Goal: Contribute content: Contribute content

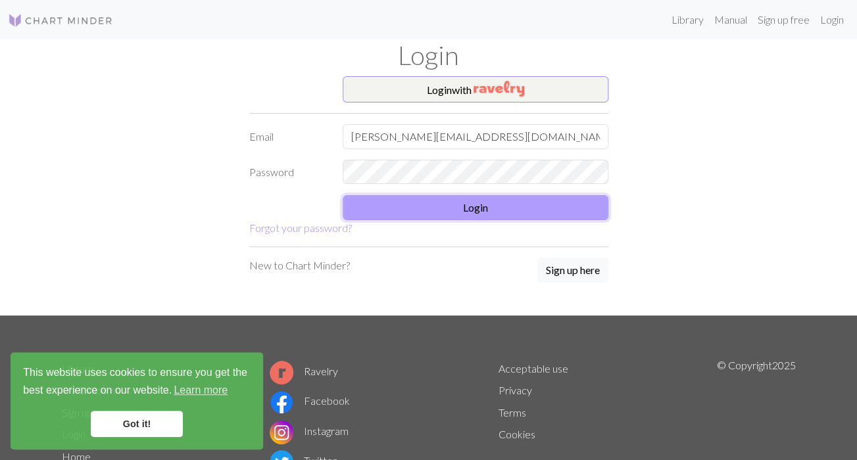
click at [453, 208] on button "Login" at bounding box center [476, 207] width 266 height 25
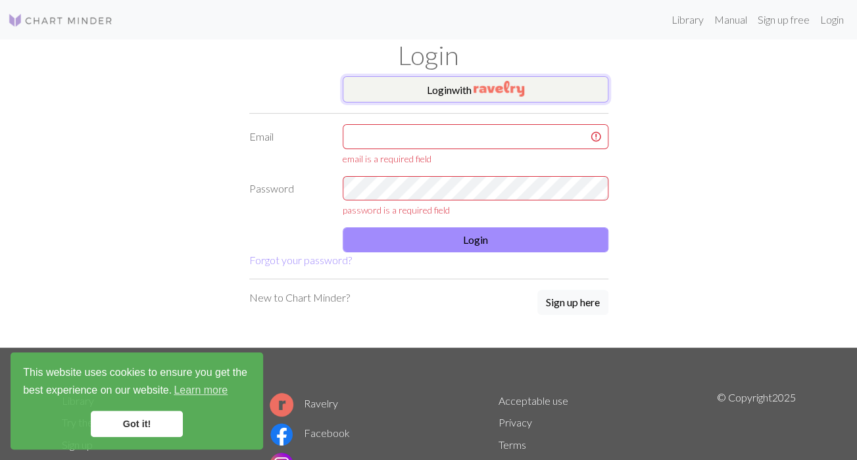
click at [479, 84] on img "button" at bounding box center [499, 89] width 51 height 16
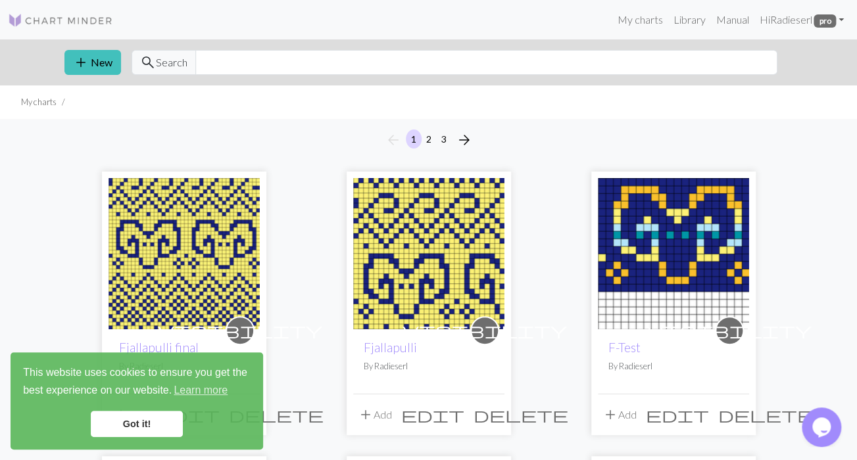
click at [134, 427] on link "Got it!" at bounding box center [137, 424] width 92 height 26
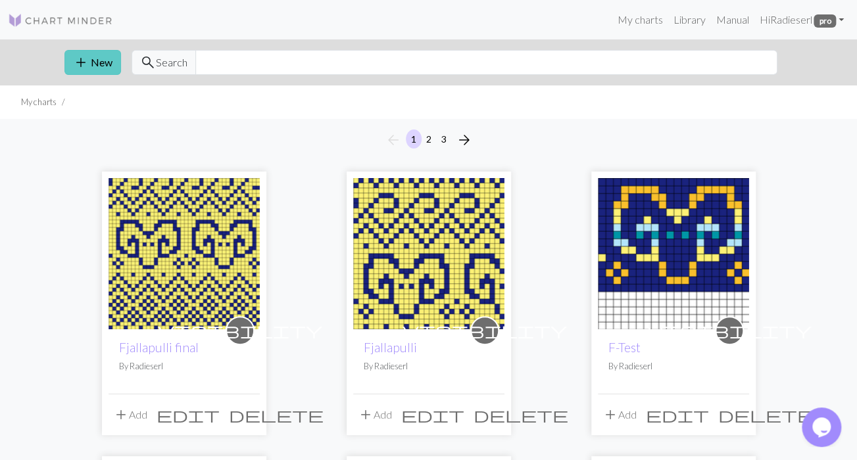
click at [78, 57] on span "add" at bounding box center [81, 62] width 16 height 18
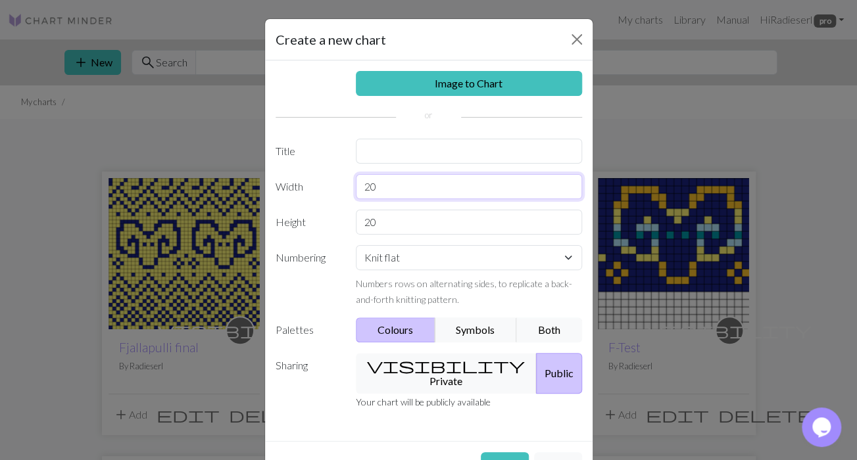
drag, startPoint x: 348, startPoint y: 184, endPoint x: 335, endPoint y: 184, distance: 12.5
click at [356, 184] on input "20" at bounding box center [469, 186] width 226 height 25
type input "25"
click at [422, 216] on input "20" at bounding box center [469, 222] width 226 height 25
drag, startPoint x: 445, startPoint y: 218, endPoint x: 283, endPoint y: 215, distance: 162.5
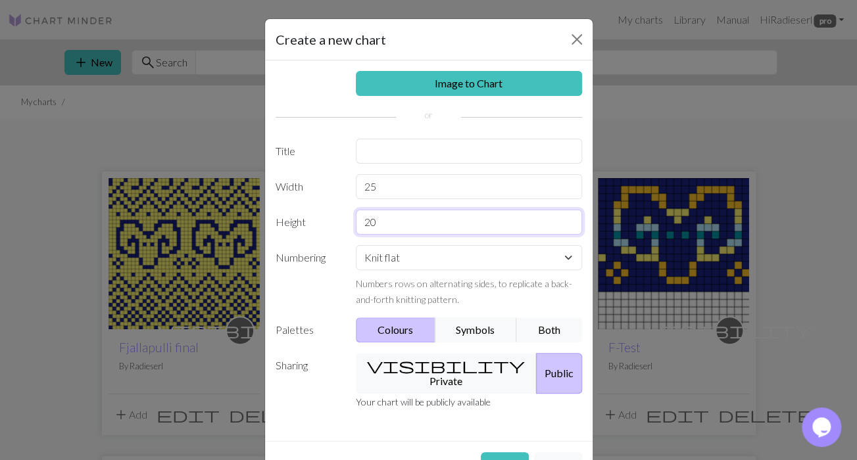
click at [356, 215] on input "20" at bounding box center [469, 222] width 226 height 25
type input "43"
click at [356, 245] on select "Knit flat Knit in the round Lace knitting Cross stitch" at bounding box center [469, 257] width 226 height 25
select select "round"
click option "Knit in the round" at bounding box center [0, 0] width 0 height 0
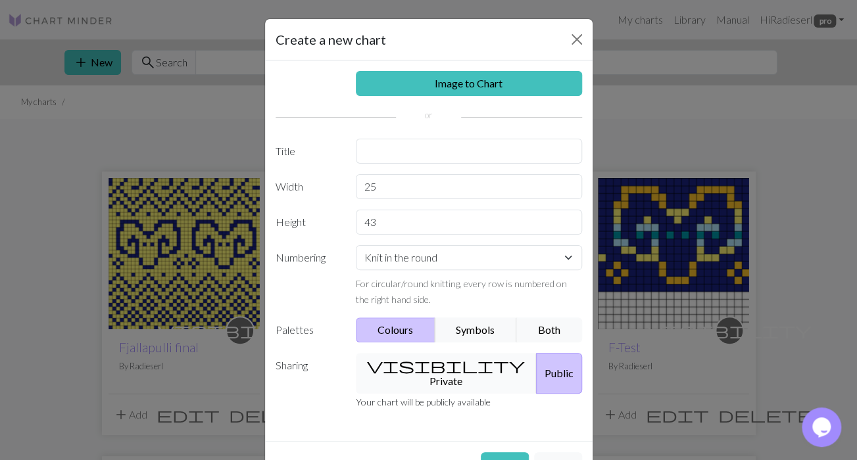
click at [441, 364] on button "visibility Private" at bounding box center [446, 373] width 181 height 41
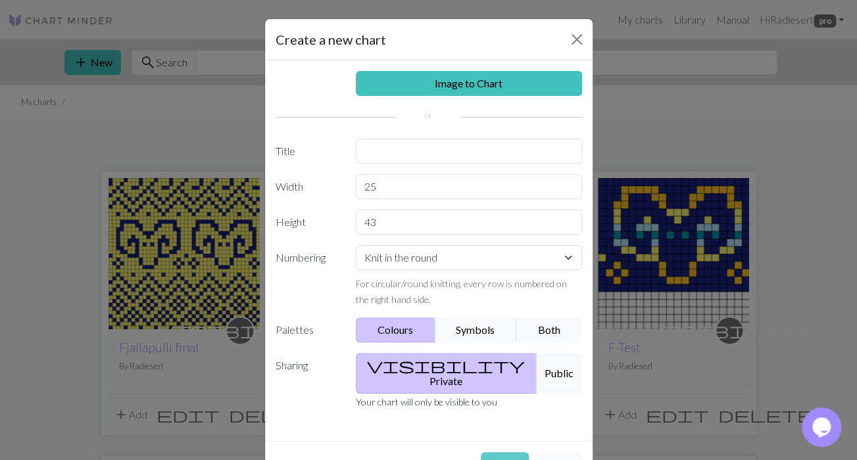
click at [504, 453] on button "Create" at bounding box center [505, 465] width 48 height 25
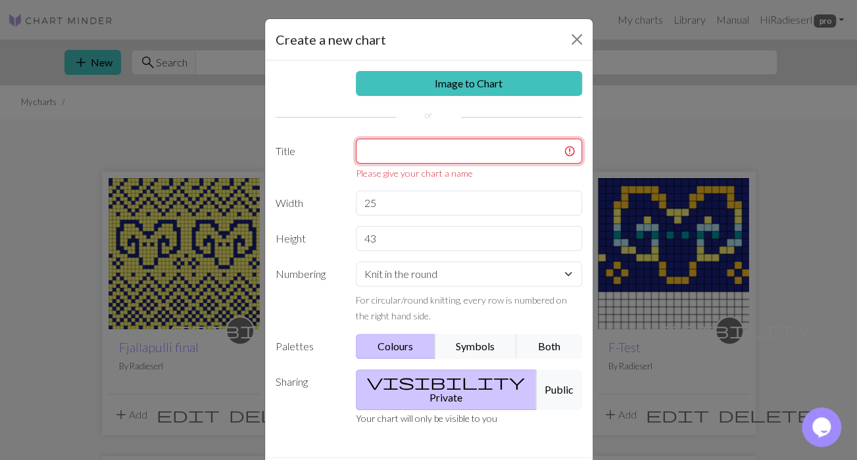
click at [456, 148] on input "text" at bounding box center [469, 151] width 226 height 25
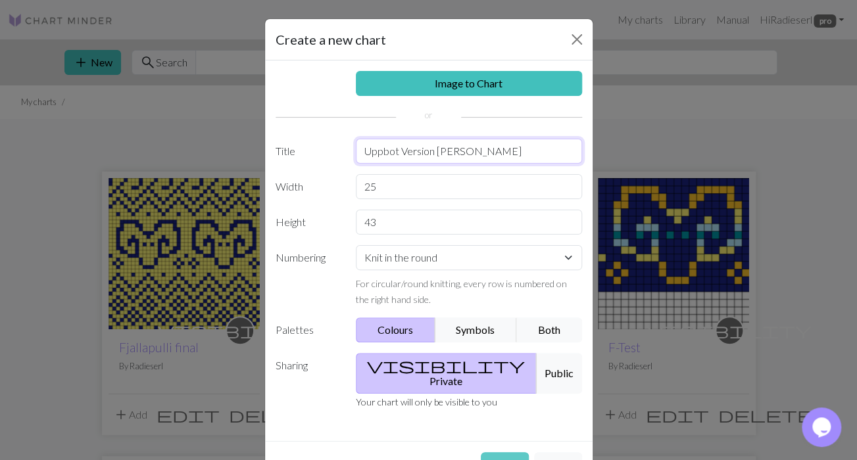
type input "Uppbot Version [PERSON_NAME]"
click at [513, 453] on button "Create" at bounding box center [505, 465] width 48 height 25
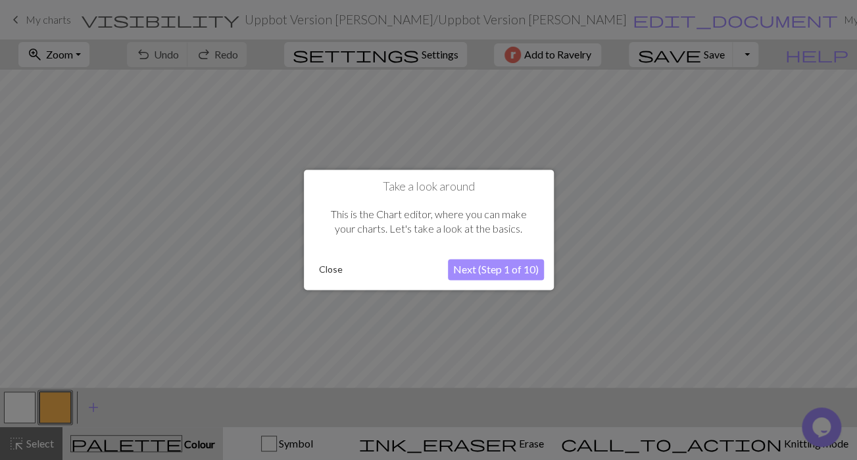
click at [319, 272] on button "Close" at bounding box center [331, 270] width 34 height 20
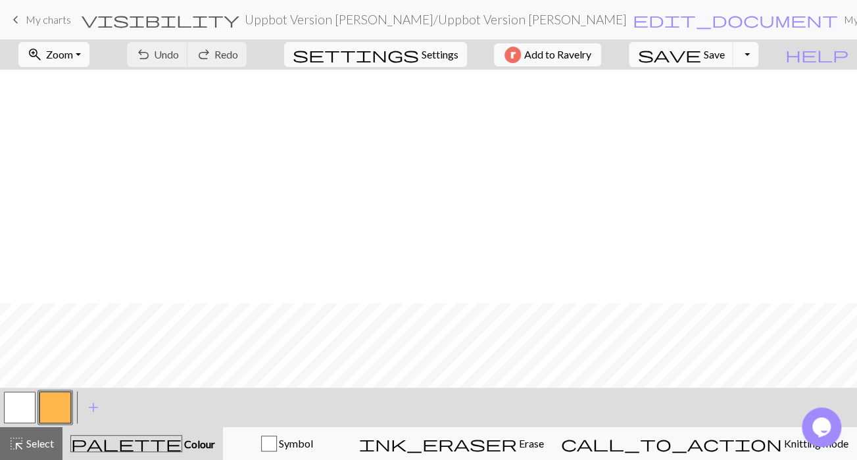
scroll to position [306, 0]
click at [49, 402] on button "button" at bounding box center [55, 408] width 32 height 32
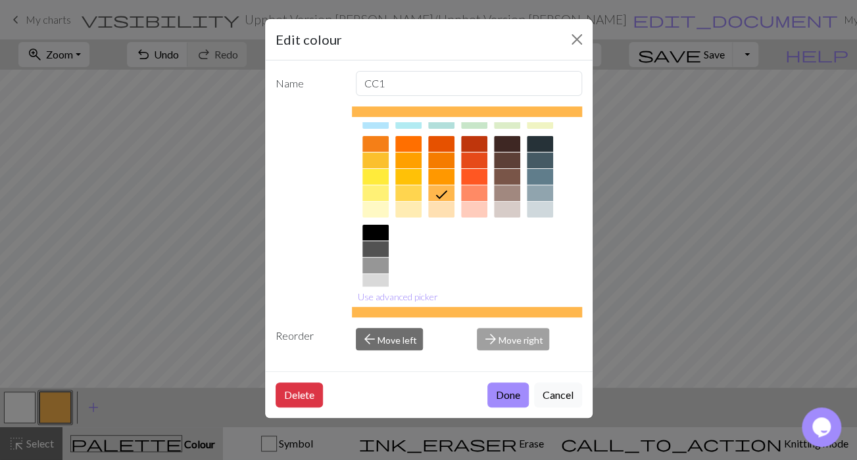
scroll to position [178, 0]
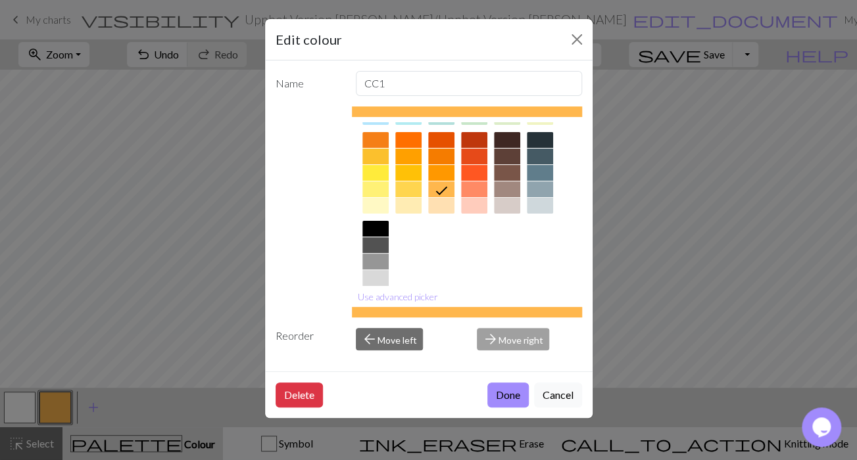
click at [538, 202] on div at bounding box center [540, 206] width 26 height 16
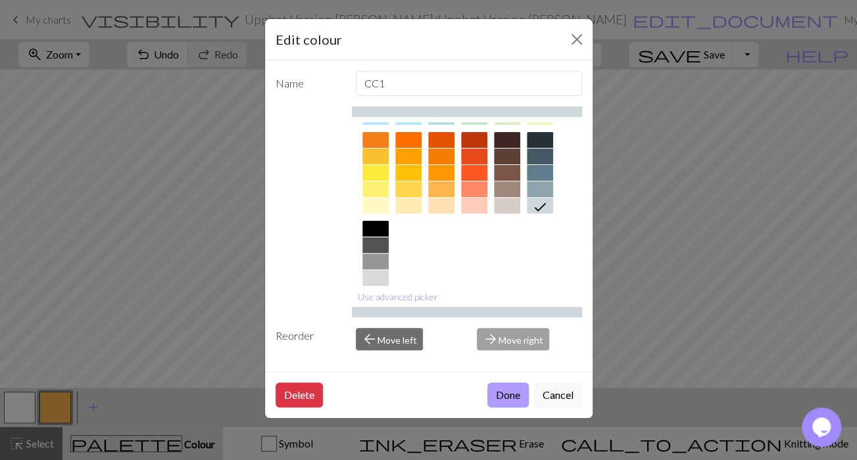
click at [508, 389] on button "Done" at bounding box center [507, 395] width 41 height 25
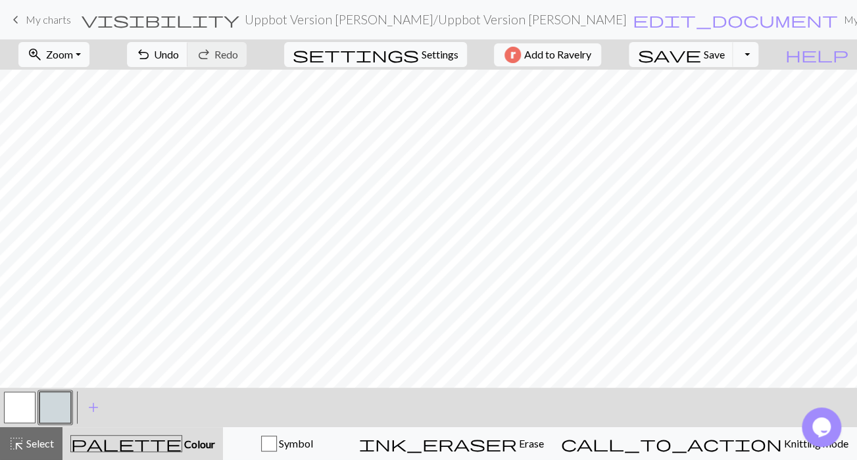
click at [12, 409] on button "button" at bounding box center [20, 408] width 32 height 32
click at [44, 410] on button "button" at bounding box center [55, 408] width 32 height 32
click at [95, 407] on span "add" at bounding box center [94, 408] width 16 height 18
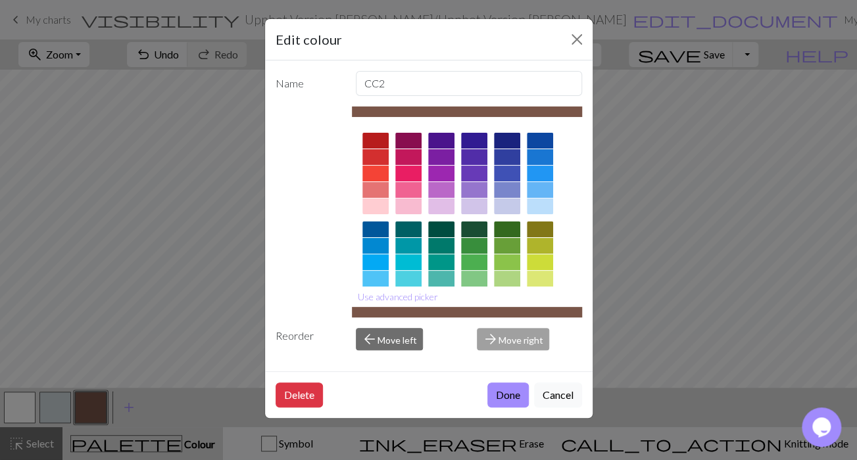
click at [472, 140] on div at bounding box center [474, 141] width 26 height 16
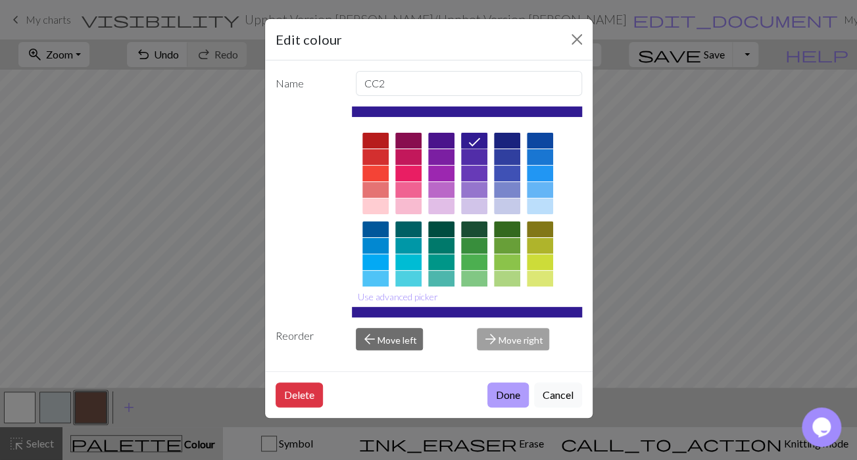
click at [516, 396] on button "Done" at bounding box center [507, 395] width 41 height 25
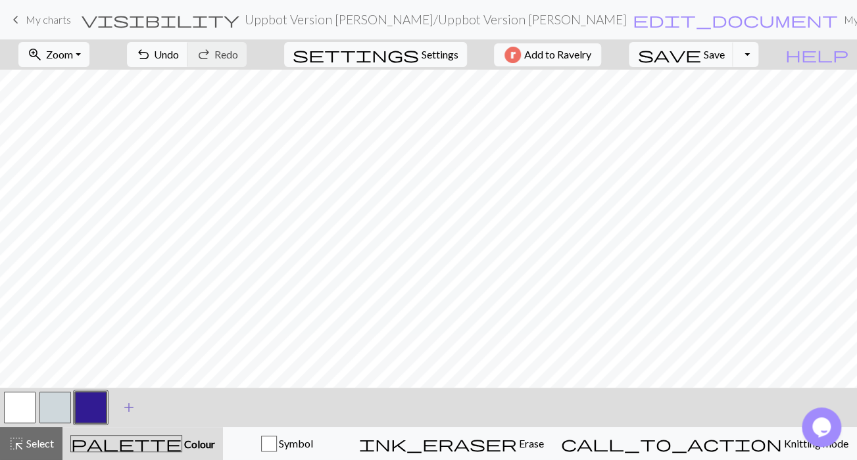
click at [128, 408] on span "add" at bounding box center [129, 408] width 16 height 18
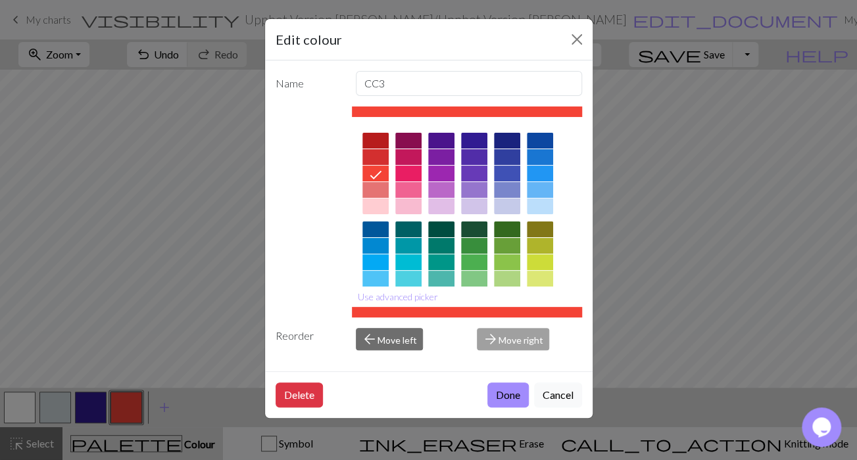
click at [372, 138] on div at bounding box center [375, 141] width 26 height 16
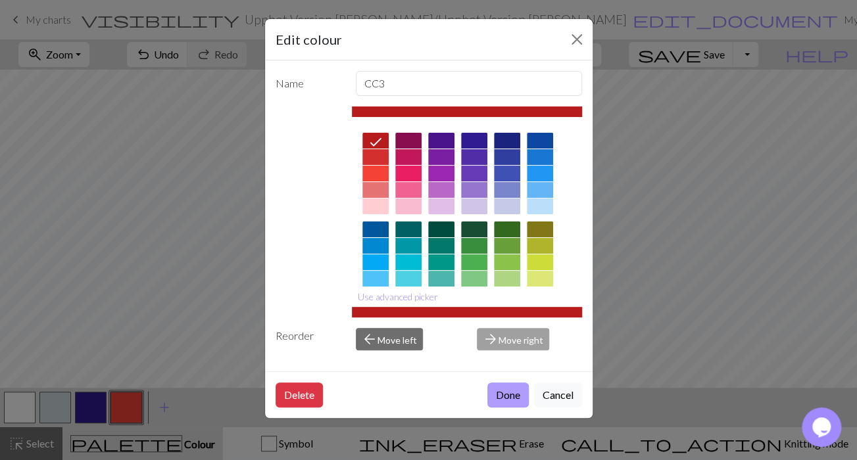
click at [512, 394] on button "Done" at bounding box center [507, 395] width 41 height 25
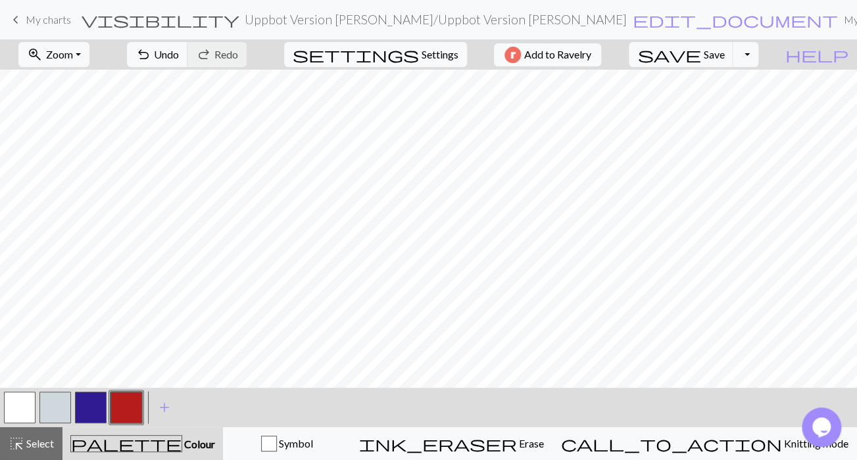
drag, startPoint x: 21, startPoint y: 410, endPoint x: 44, endPoint y: 395, distance: 27.5
click at [22, 410] on button "button" at bounding box center [20, 408] width 32 height 32
drag, startPoint x: 126, startPoint y: 408, endPoint x: 135, endPoint y: 389, distance: 21.2
click at [126, 406] on button "button" at bounding box center [127, 408] width 32 height 32
click at [25, 408] on button "button" at bounding box center [20, 408] width 32 height 32
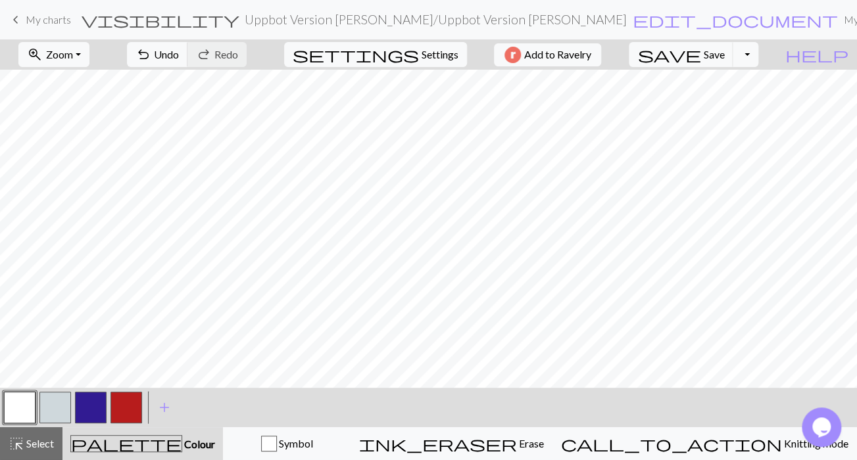
click at [124, 403] on button "button" at bounding box center [127, 408] width 32 height 32
click at [633, 19] on span "edit_document" at bounding box center [735, 20] width 205 height 18
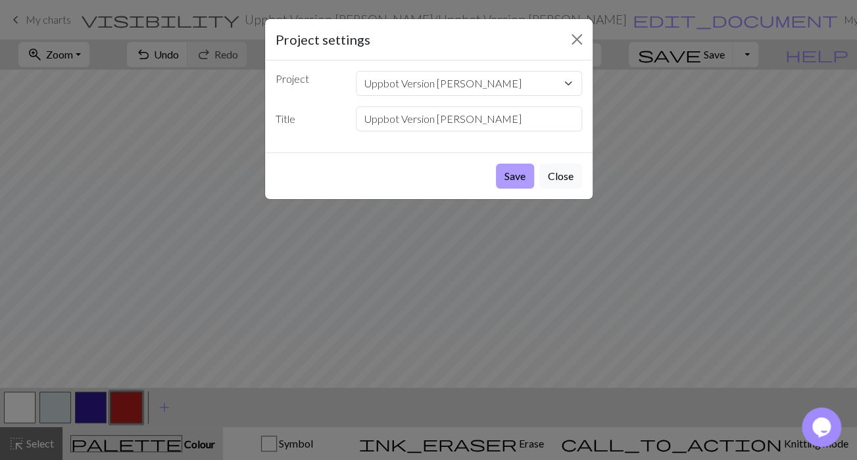
click at [516, 179] on button "Save" at bounding box center [515, 176] width 38 height 25
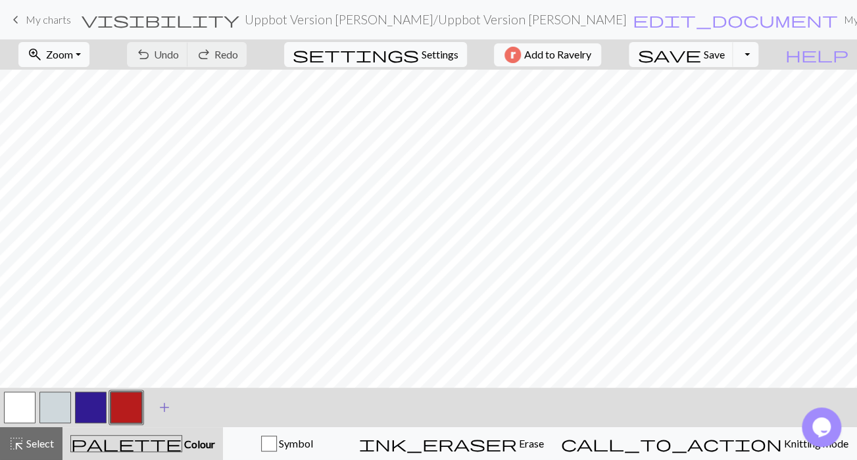
click at [163, 402] on span "add" at bounding box center [165, 408] width 16 height 18
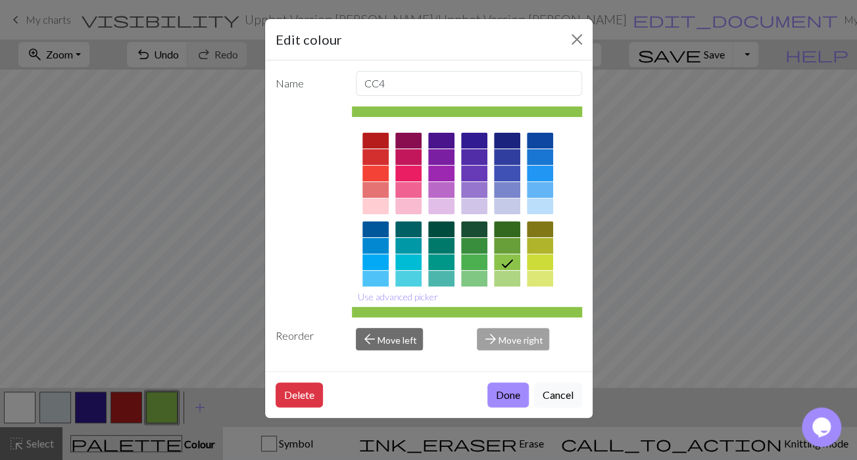
click at [374, 170] on div at bounding box center [375, 174] width 26 height 16
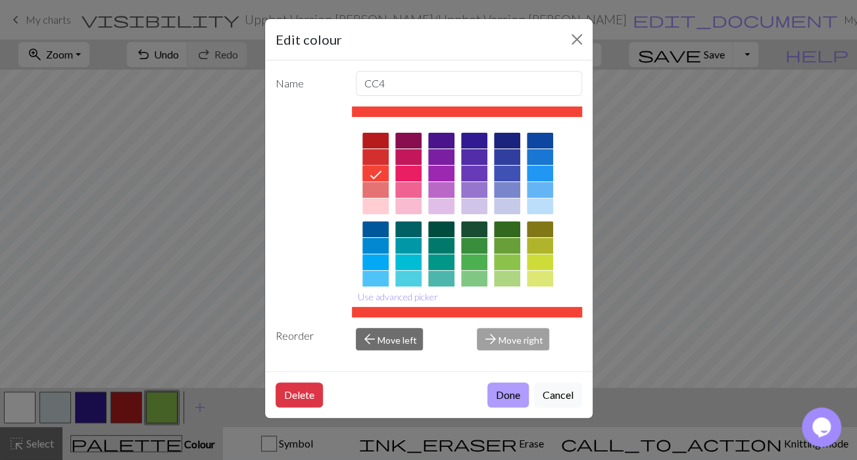
click at [505, 393] on button "Done" at bounding box center [507, 395] width 41 height 25
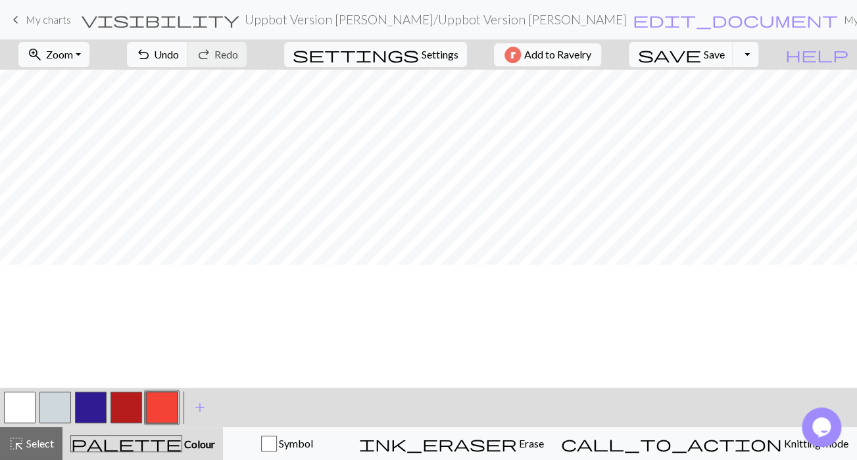
scroll to position [180, 0]
click at [205, 395] on button "add Add a colour" at bounding box center [200, 407] width 33 height 33
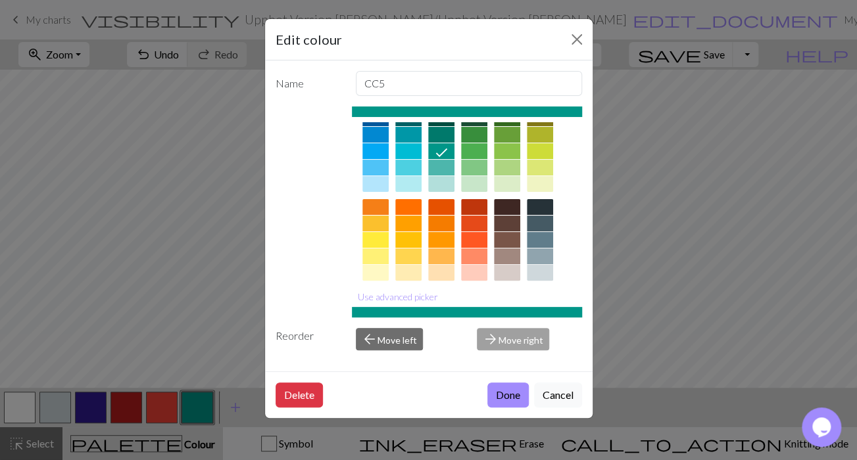
scroll to position [124, 0]
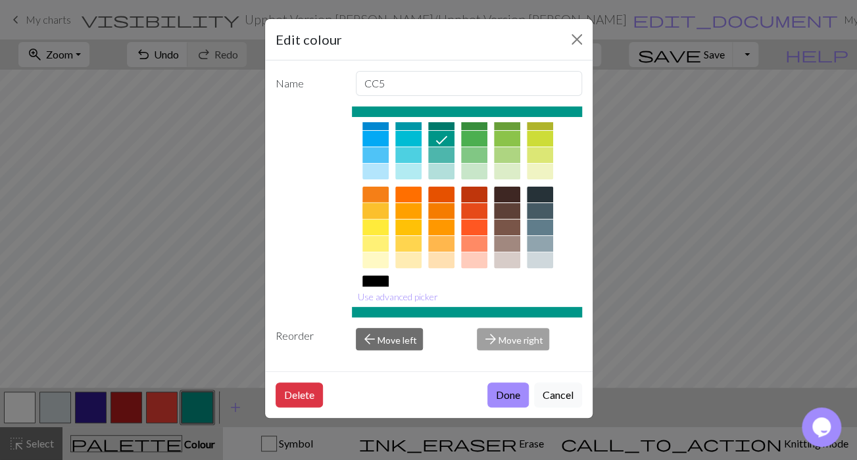
click at [378, 209] on div at bounding box center [375, 211] width 26 height 16
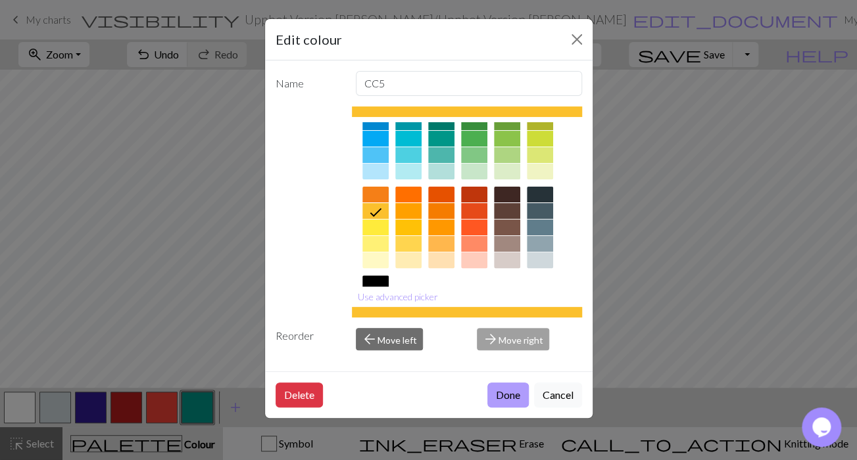
click at [505, 390] on button "Done" at bounding box center [507, 395] width 41 height 25
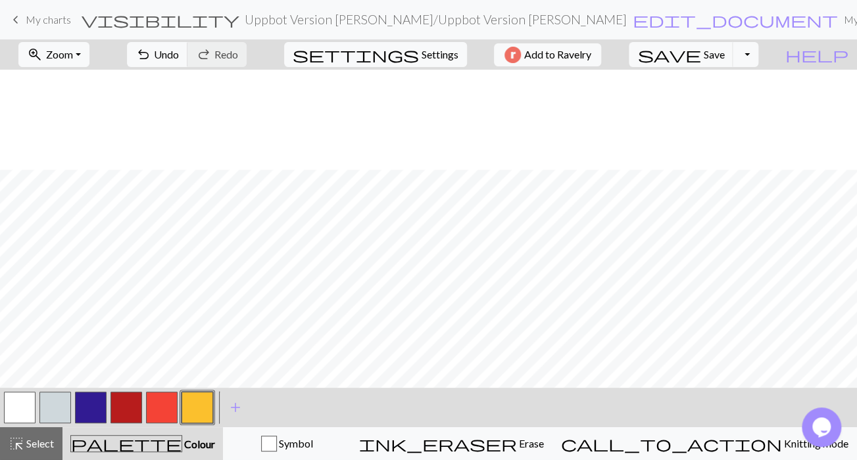
scroll to position [306, 0]
click at [16, 404] on button "button" at bounding box center [20, 408] width 32 height 32
click at [193, 402] on button "button" at bounding box center [198, 408] width 32 height 32
click at [26, 404] on button "button" at bounding box center [20, 408] width 32 height 32
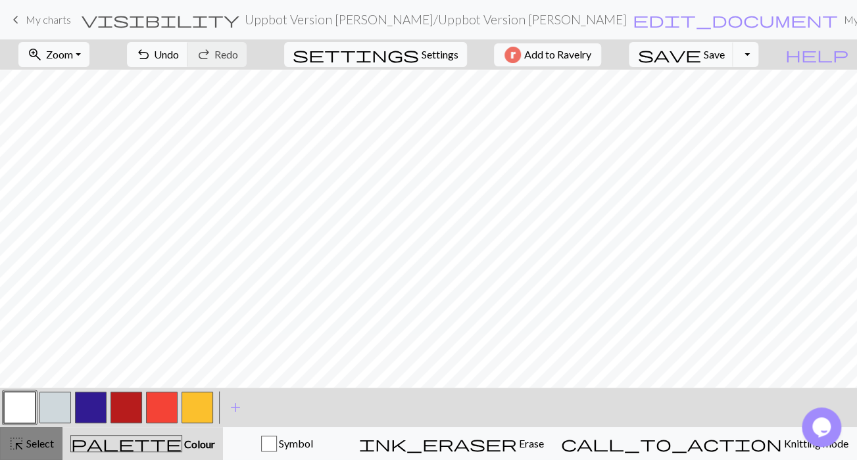
click at [33, 439] on span "Select" at bounding box center [39, 443] width 30 height 12
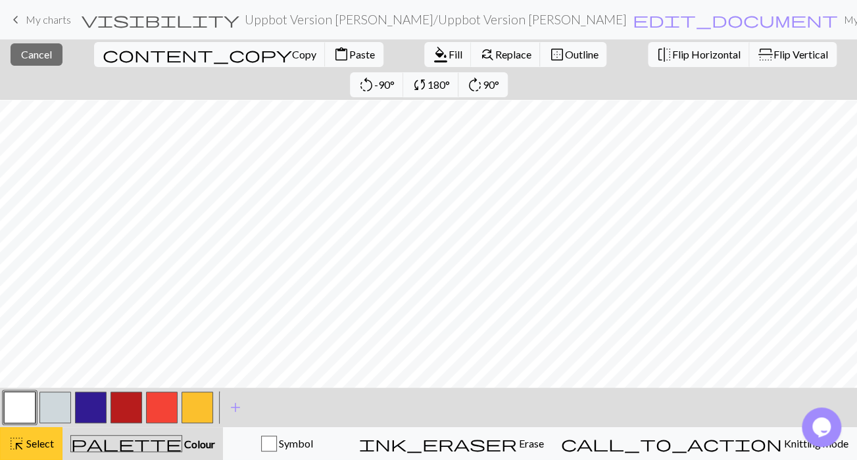
click at [40, 446] on span "Select" at bounding box center [39, 443] width 30 height 12
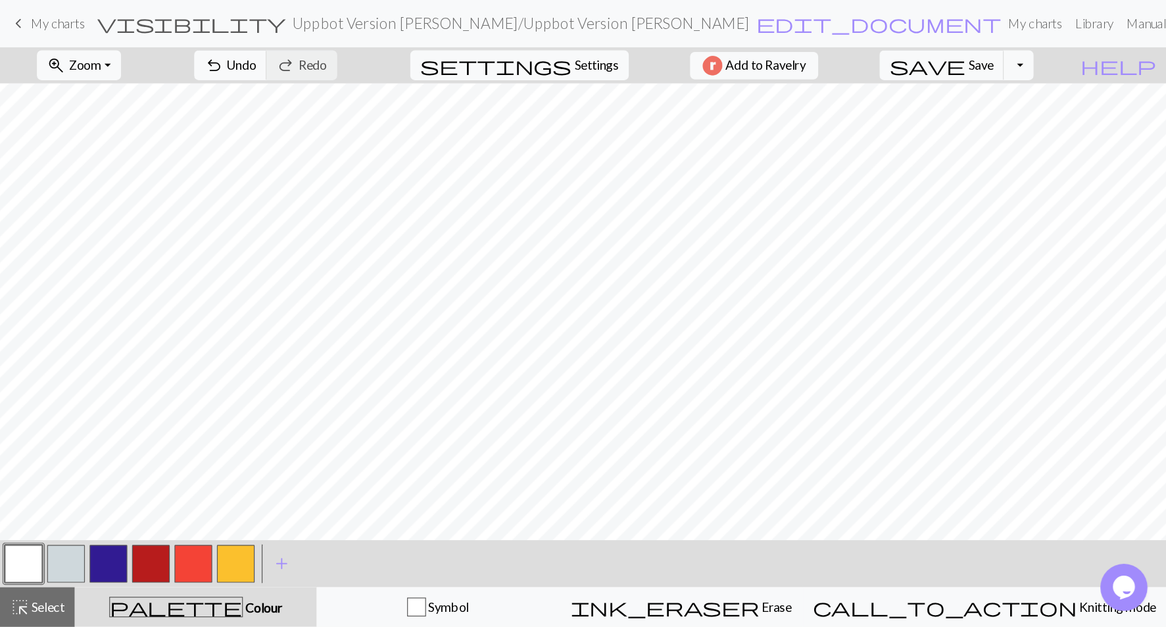
scroll to position [140, 0]
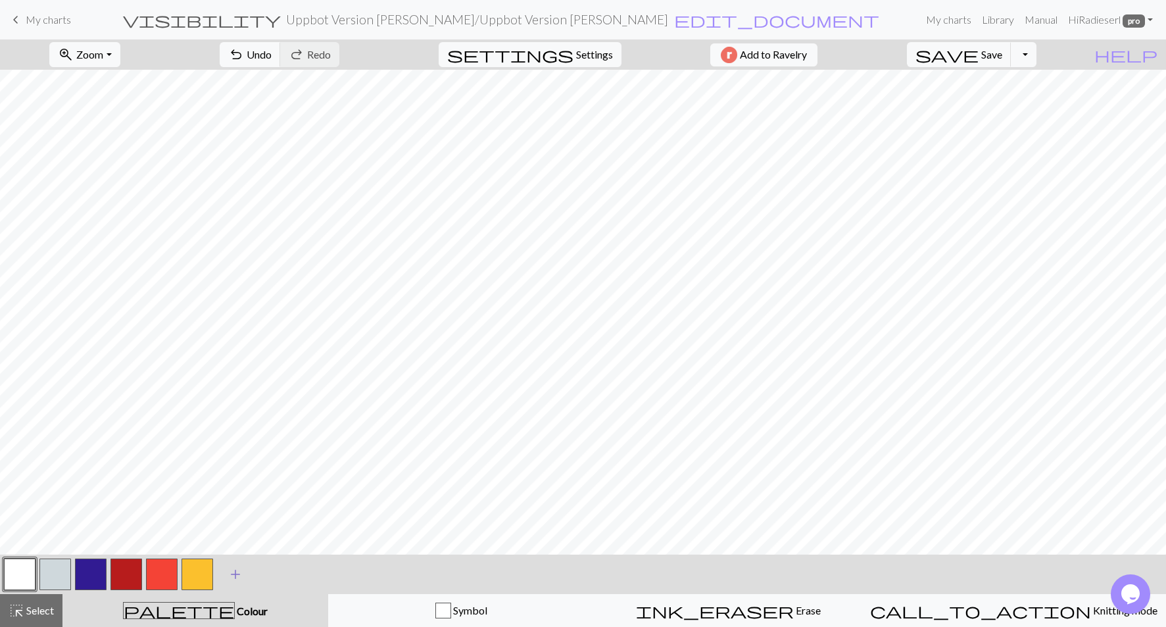
click at [235, 460] on span "add" at bounding box center [236, 574] width 16 height 18
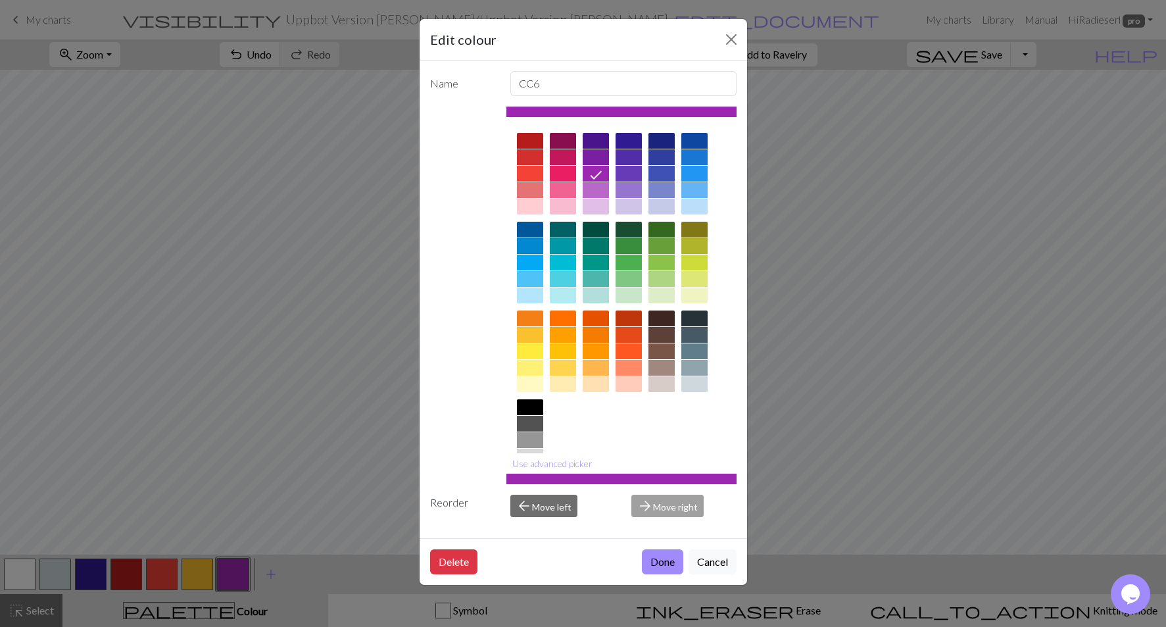
click at [698, 321] on div at bounding box center [694, 318] width 26 height 16
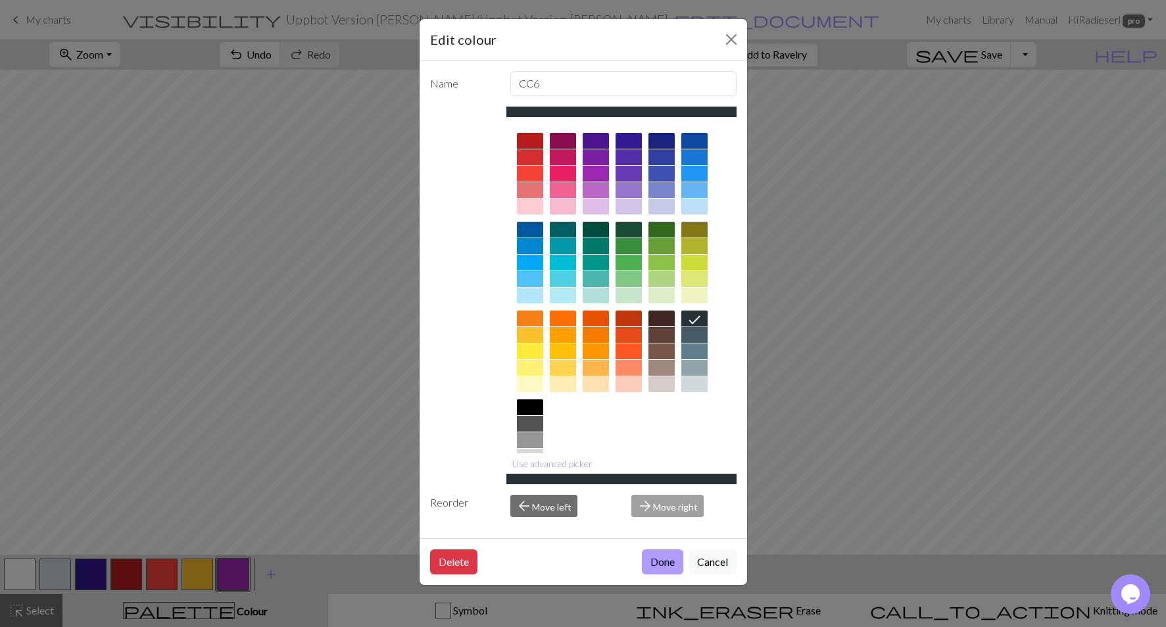
click at [670, 460] on button "Done" at bounding box center [662, 561] width 41 height 25
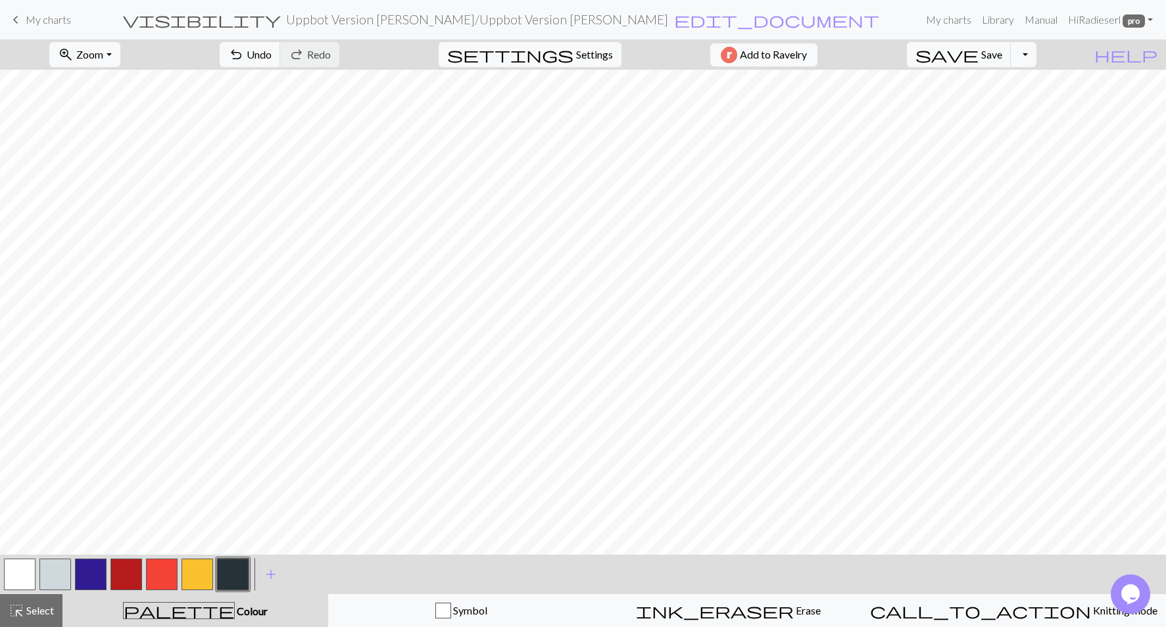
click at [195, 460] on button "button" at bounding box center [198, 574] width 32 height 32
click at [217, 460] on div at bounding box center [233, 574] width 36 height 36
click at [195, 460] on button "button" at bounding box center [198, 574] width 32 height 32
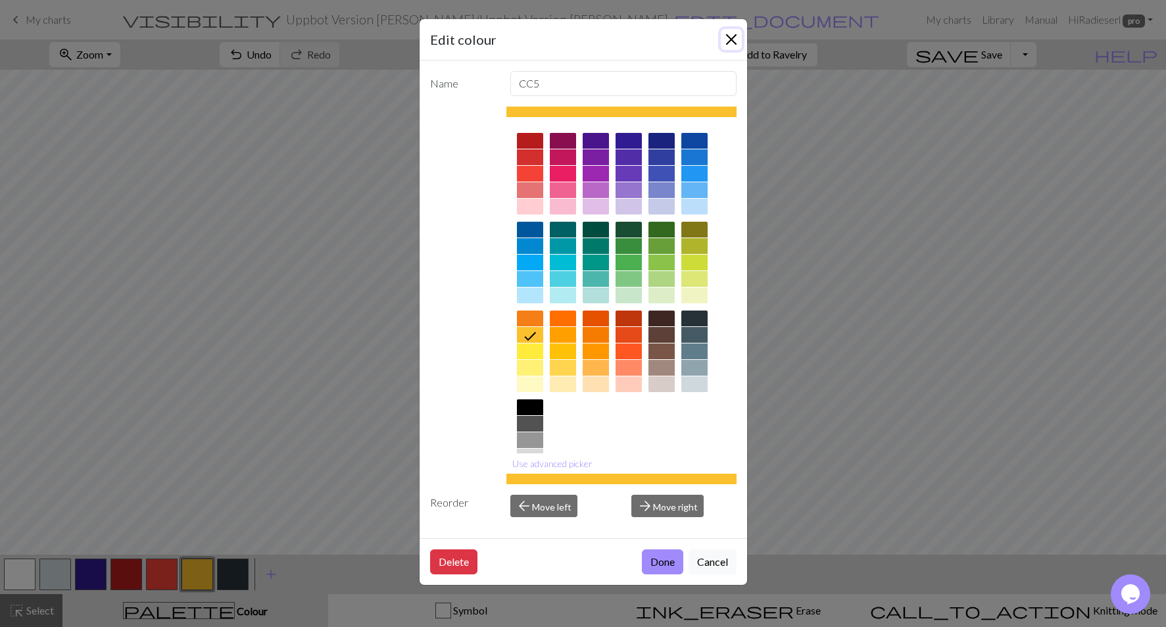
click at [730, 44] on button "Close" at bounding box center [731, 39] width 21 height 21
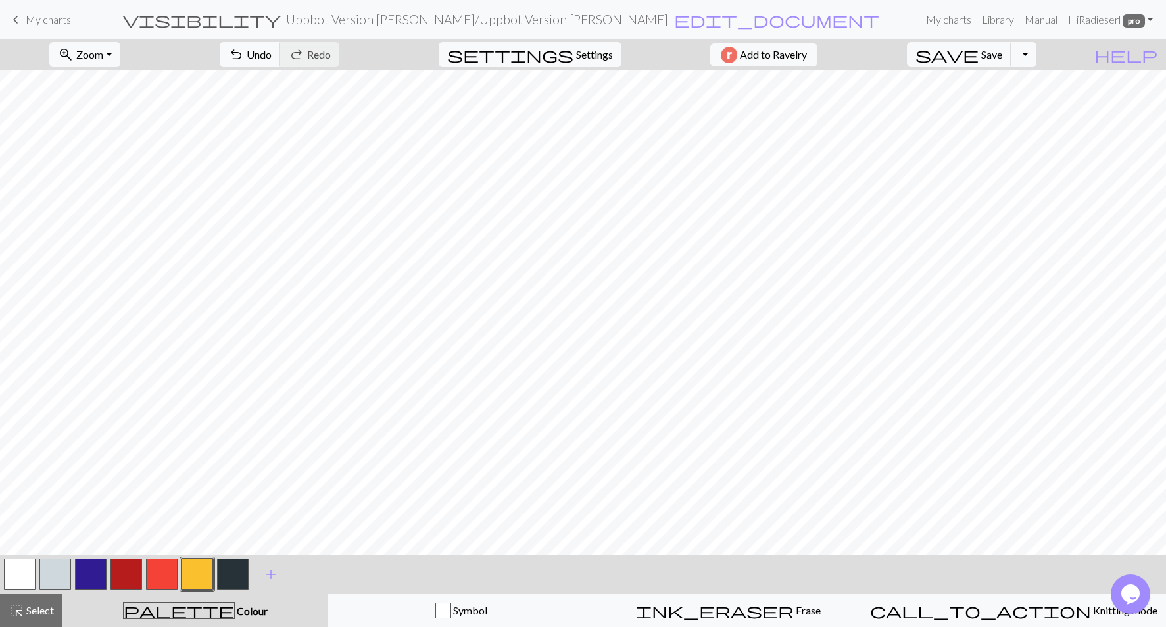
click at [150, 460] on button "button" at bounding box center [162, 574] width 32 height 32
click at [124, 460] on button "button" at bounding box center [127, 574] width 32 height 32
click at [50, 460] on button "button" at bounding box center [55, 574] width 32 height 32
click at [239, 460] on button "button" at bounding box center [233, 574] width 32 height 32
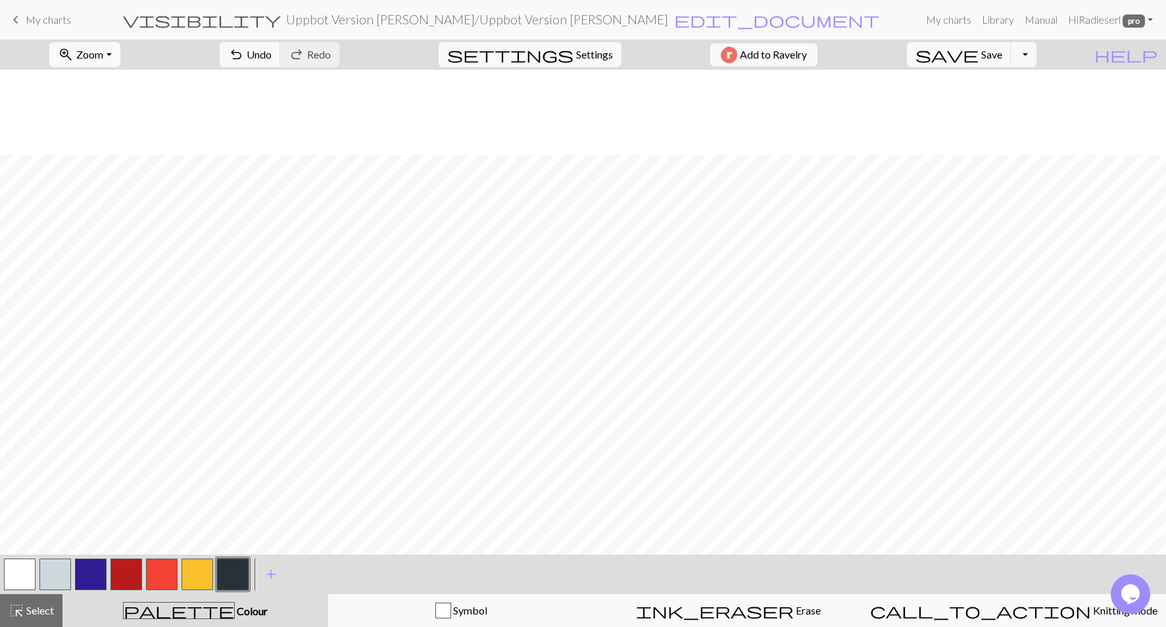
scroll to position [140, 0]
click at [20, 460] on button "button" at bounding box center [20, 574] width 32 height 32
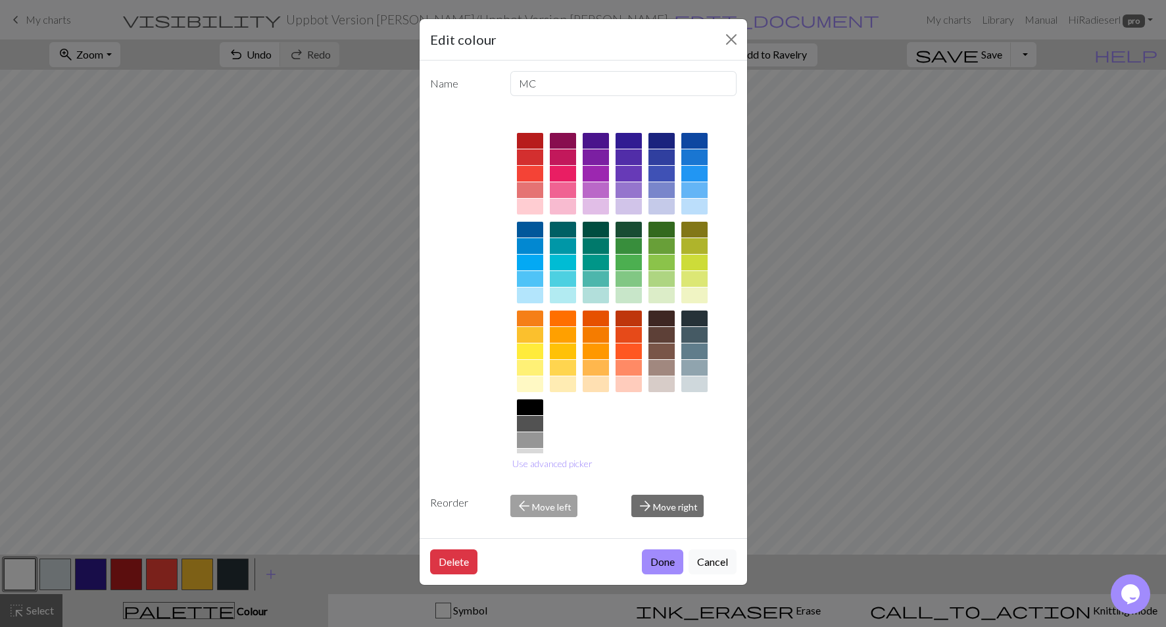
click at [633, 139] on div at bounding box center [629, 141] width 26 height 16
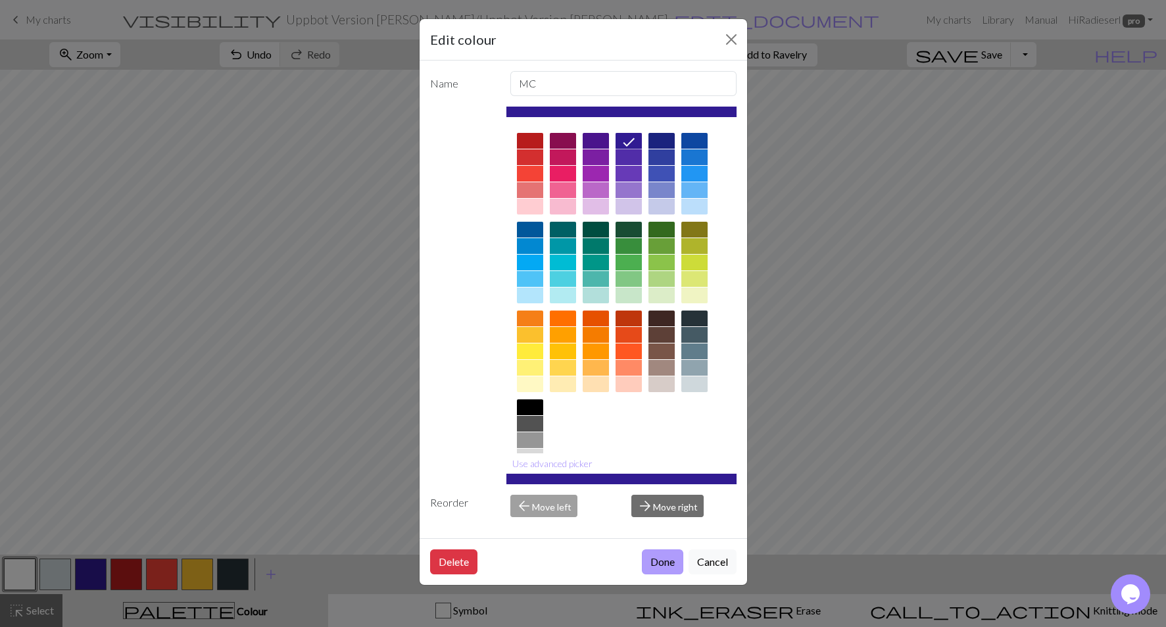
click at [665, 460] on button "Done" at bounding box center [662, 561] width 41 height 25
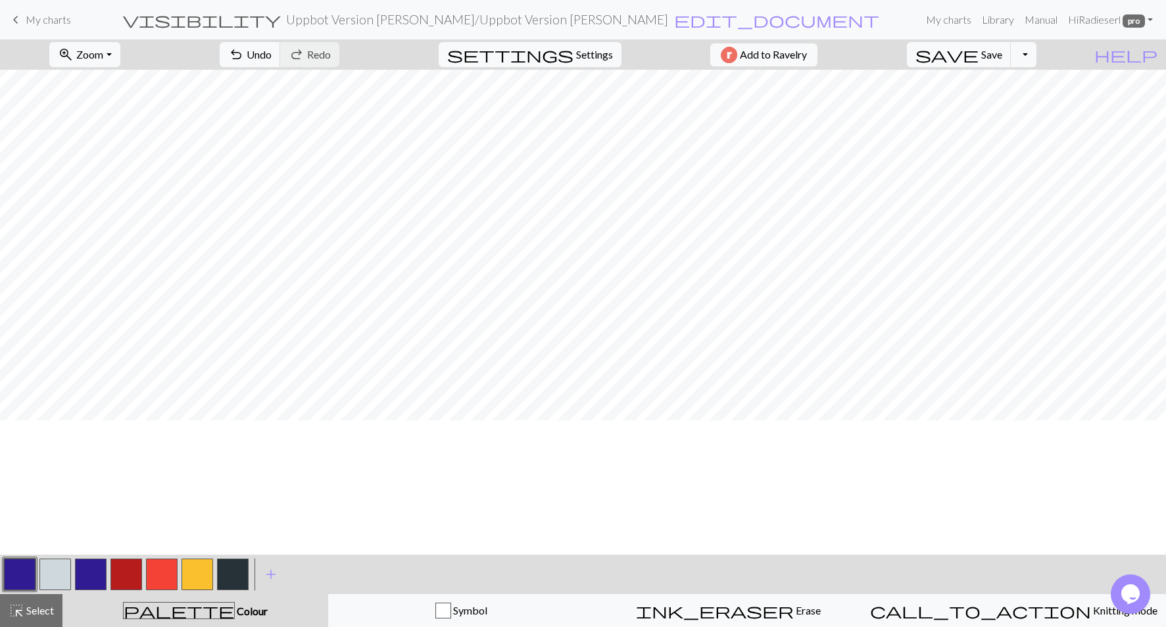
scroll to position [0, 0]
click at [856, 54] on span "Save" at bounding box center [991, 54] width 21 height 12
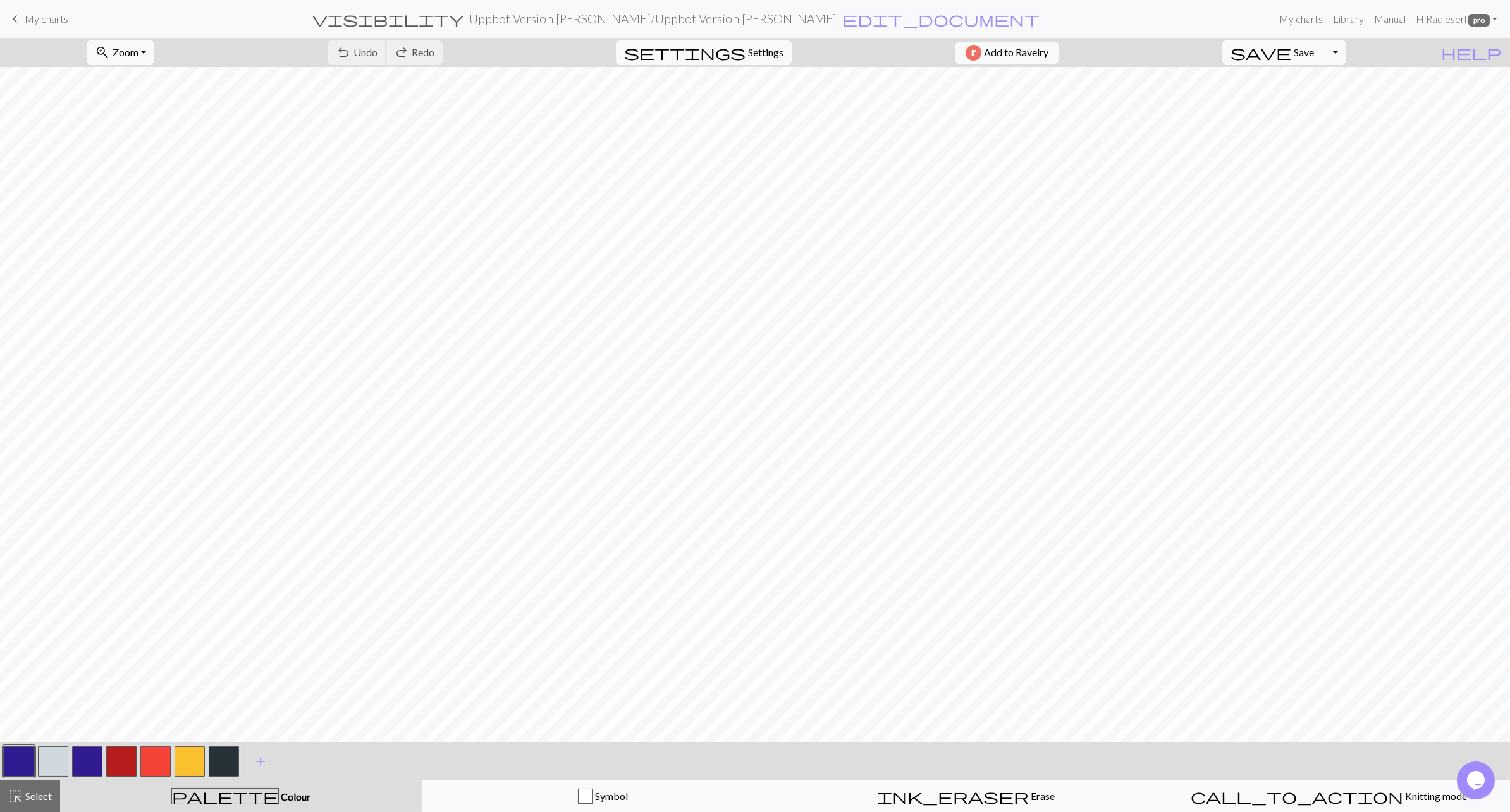
click at [15, 442] on button "button" at bounding box center [19, 761] width 31 height 31
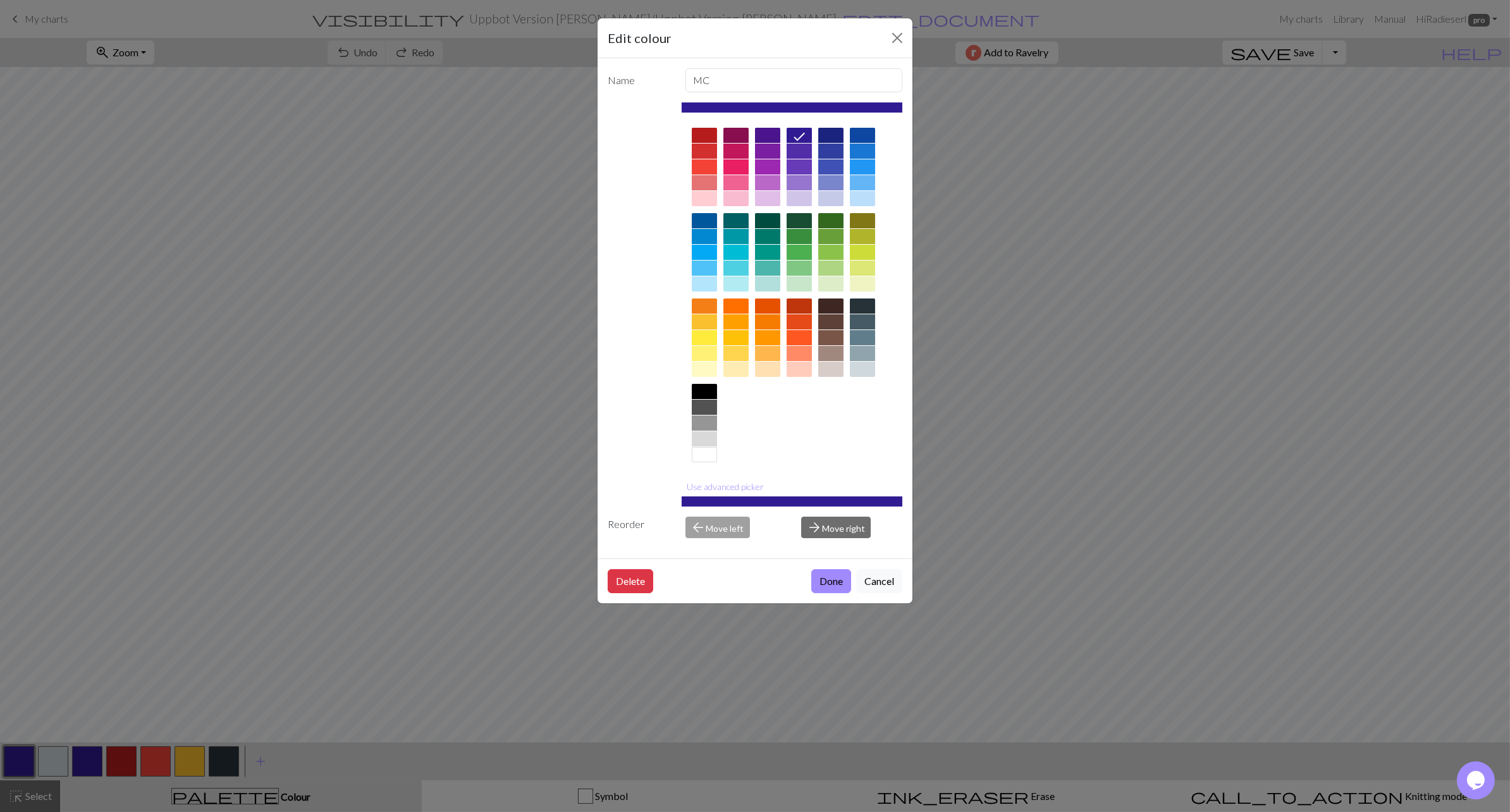
click at [823, 366] on div at bounding box center [862, 369] width 25 height 15
click at [823, 442] on button "Done" at bounding box center [830, 580] width 39 height 24
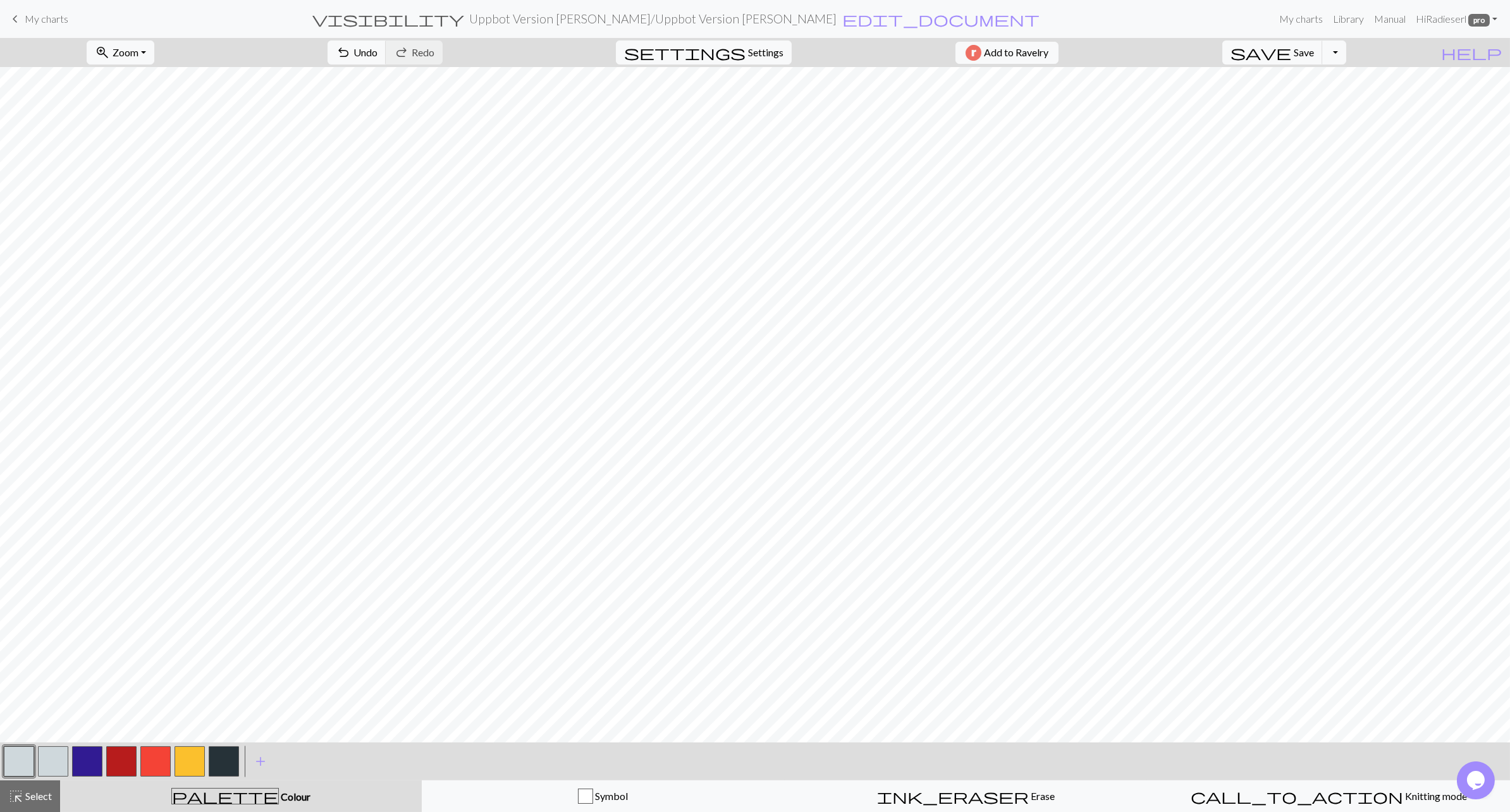
click at [84, 442] on button "button" at bounding box center [87, 761] width 31 height 31
click at [89, 442] on button "button" at bounding box center [87, 761] width 31 height 31
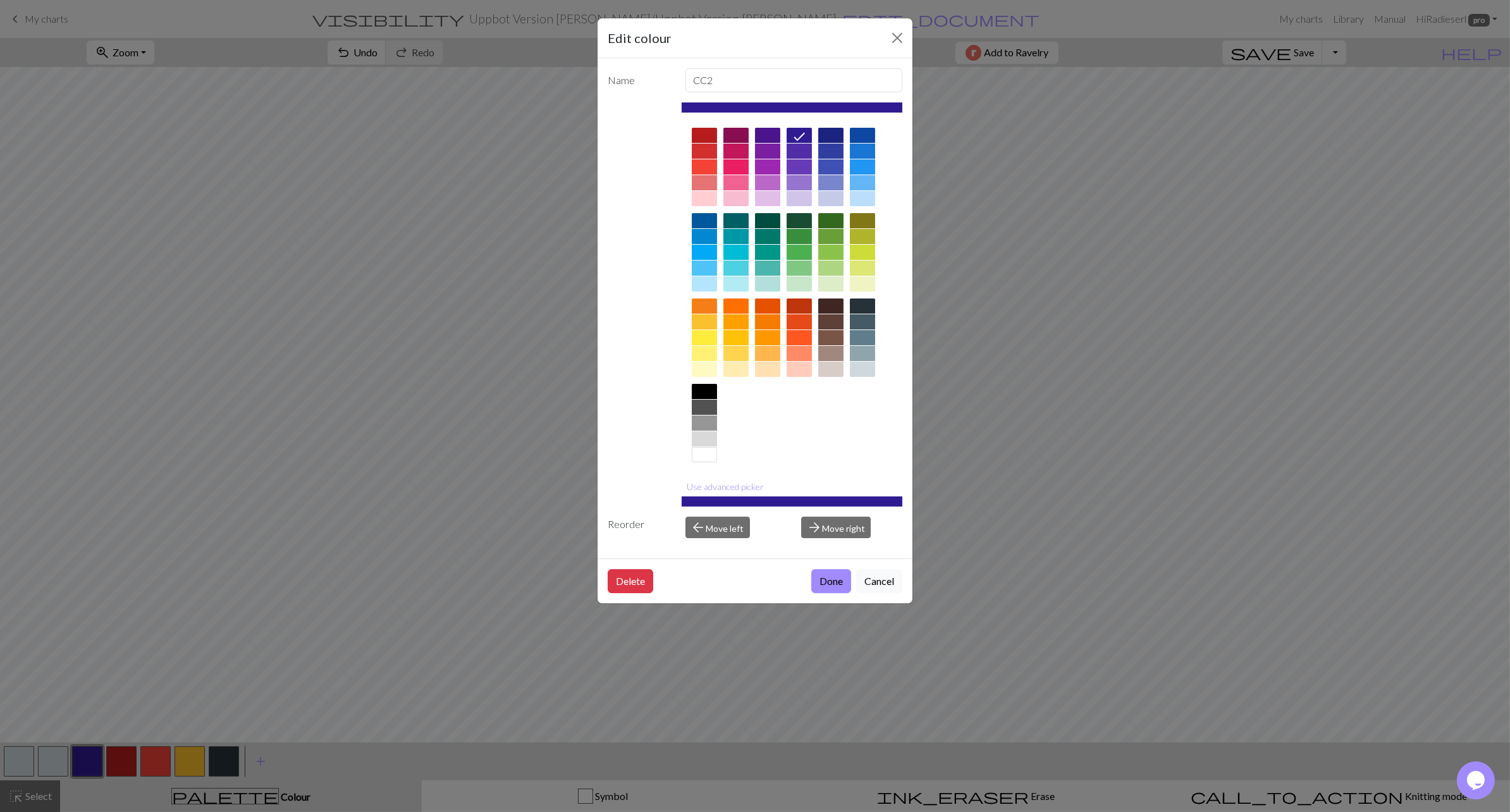
click at [823, 370] on div at bounding box center [862, 369] width 25 height 15
click at [823, 442] on button "Done" at bounding box center [830, 580] width 39 height 24
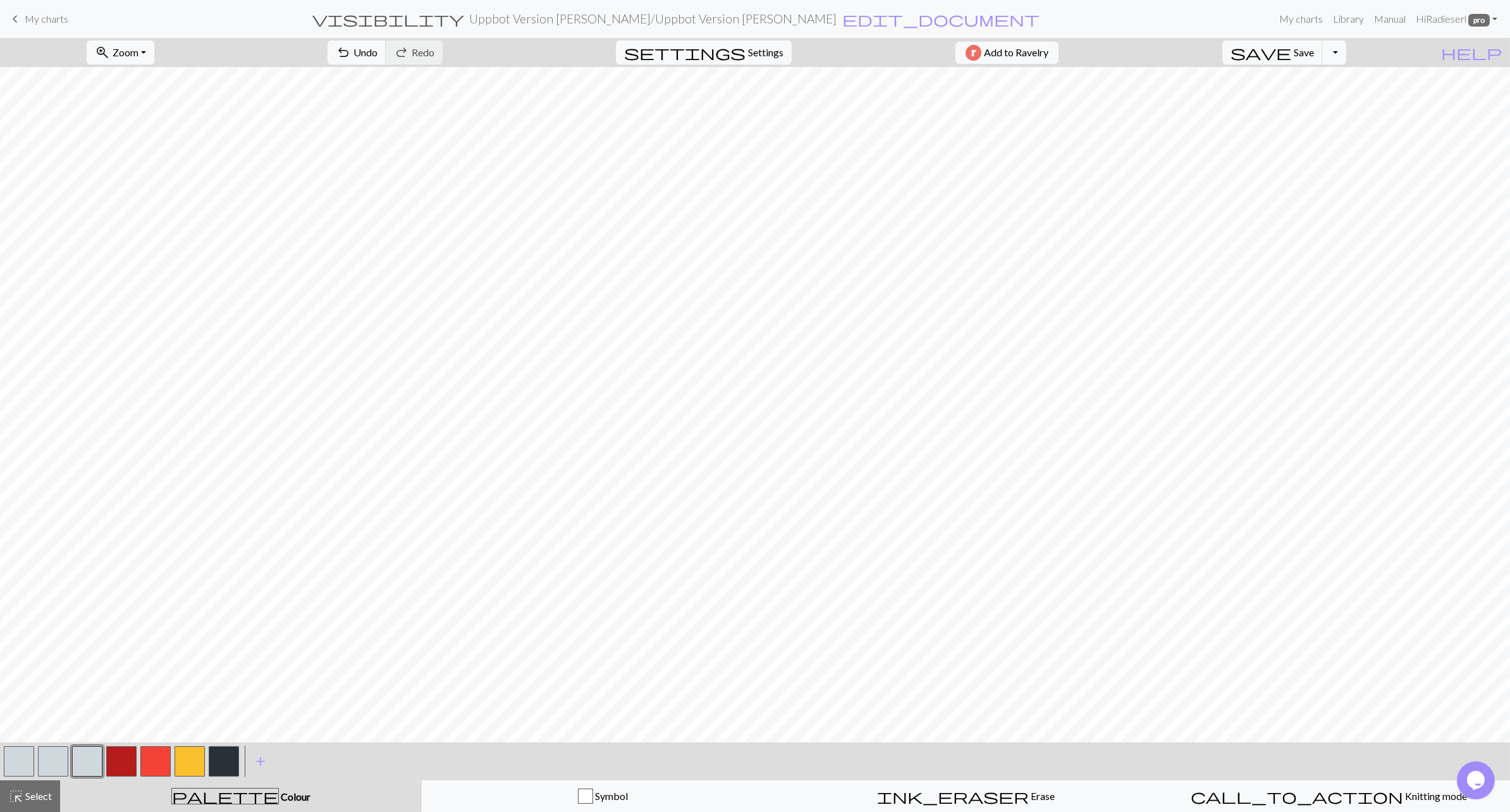
click at [57, 442] on button "button" at bounding box center [53, 761] width 31 height 31
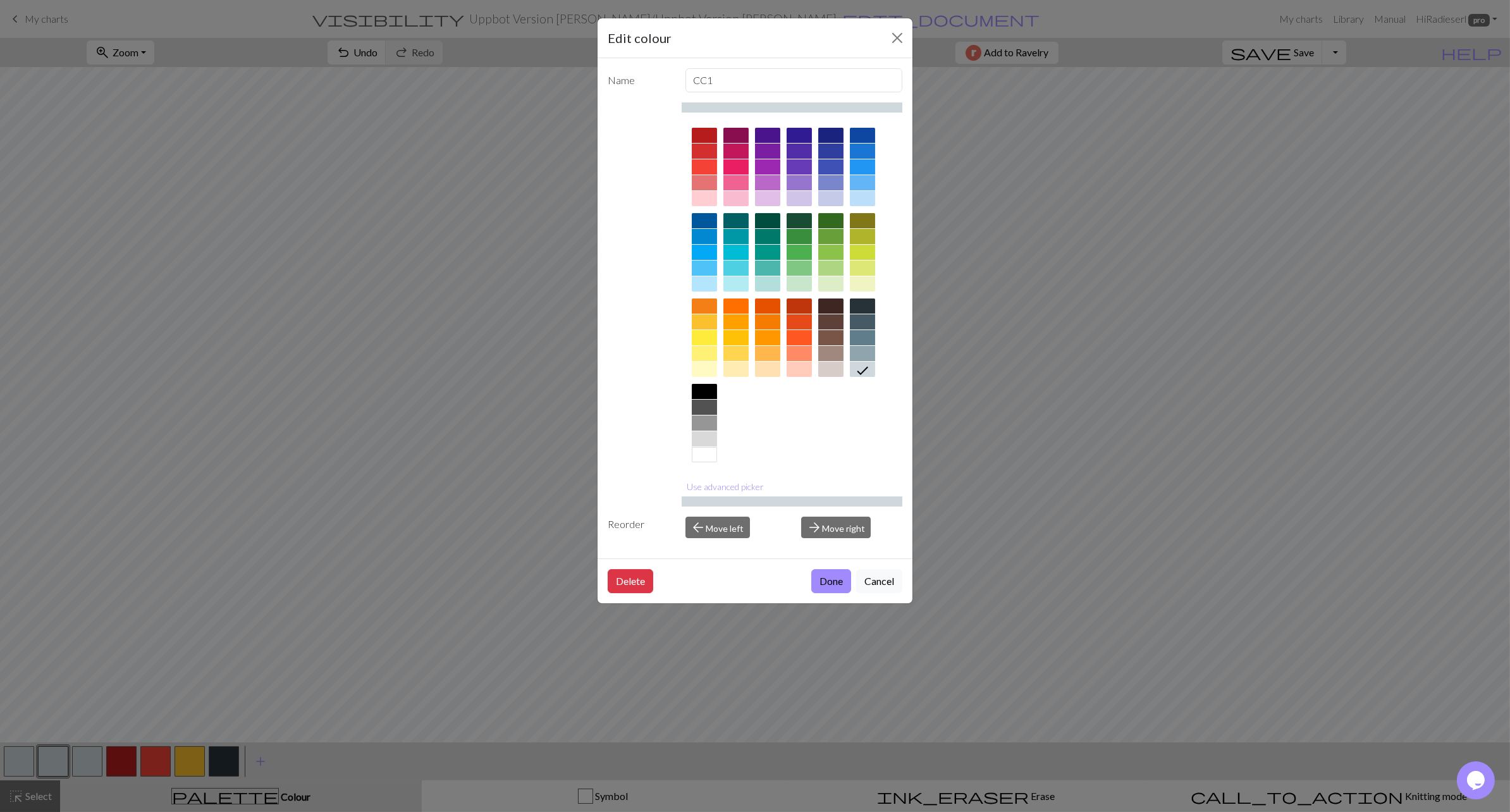
click at [823, 134] on div at bounding box center [830, 135] width 25 height 15
click at [823, 442] on button "Done" at bounding box center [830, 580] width 39 height 24
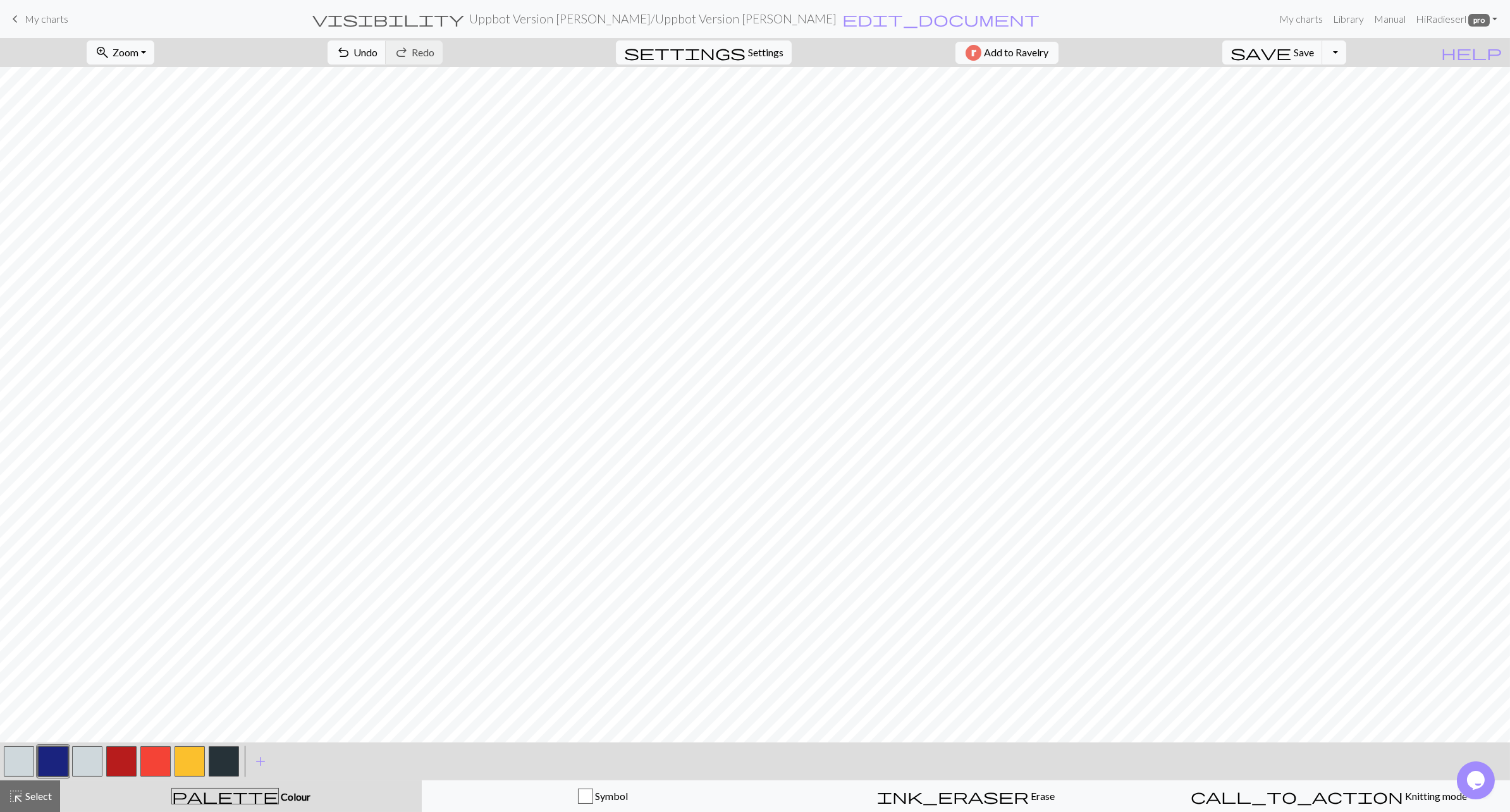
click at [7, 442] on button "button" at bounding box center [19, 761] width 31 height 31
click at [15, 442] on button "button" at bounding box center [19, 761] width 31 height 31
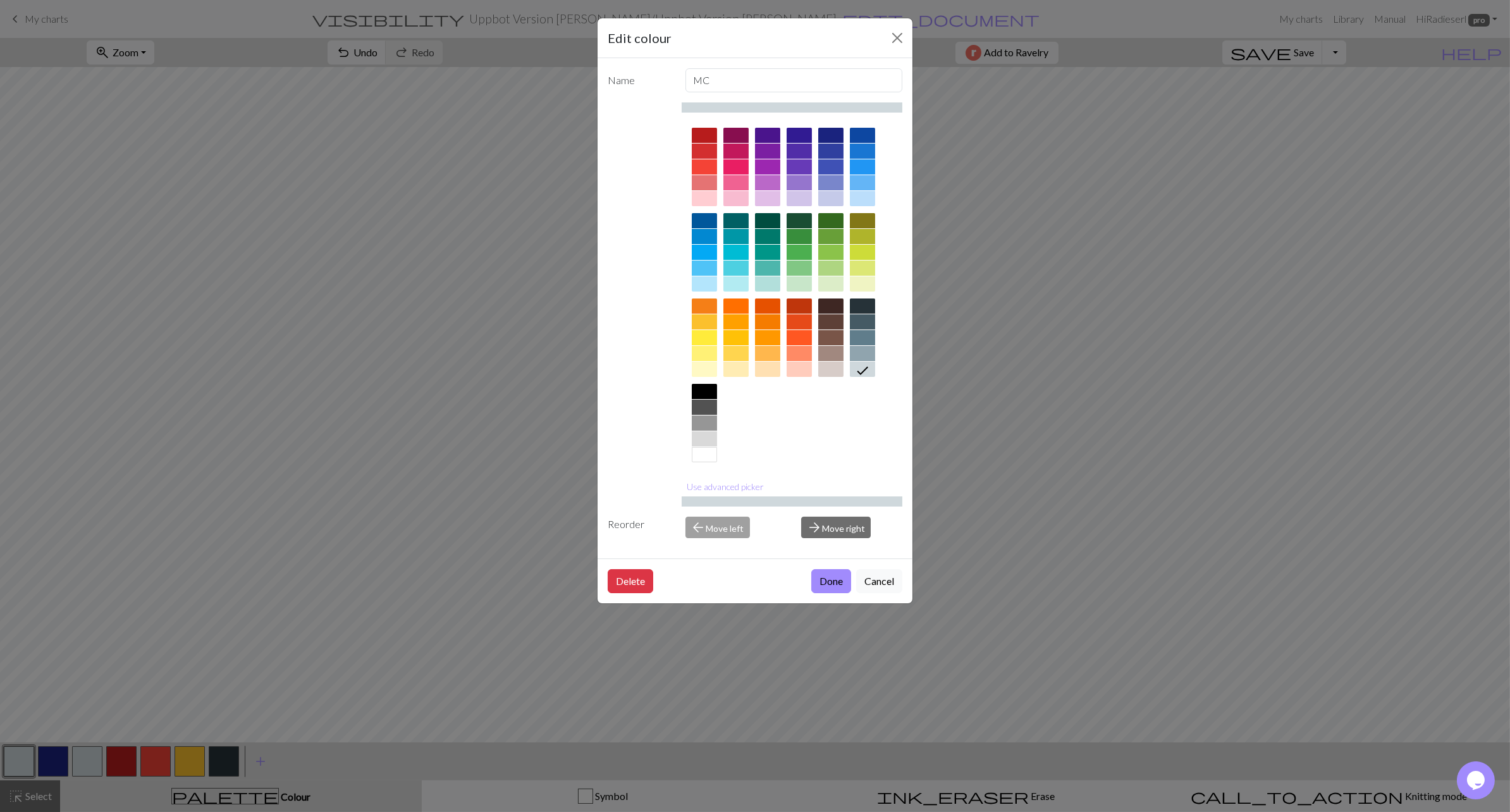
click at [823, 250] on div at bounding box center [862, 253] width 25 height 15
click at [823, 231] on div at bounding box center [862, 236] width 25 height 15
click at [823, 442] on button "Done" at bounding box center [830, 580] width 39 height 24
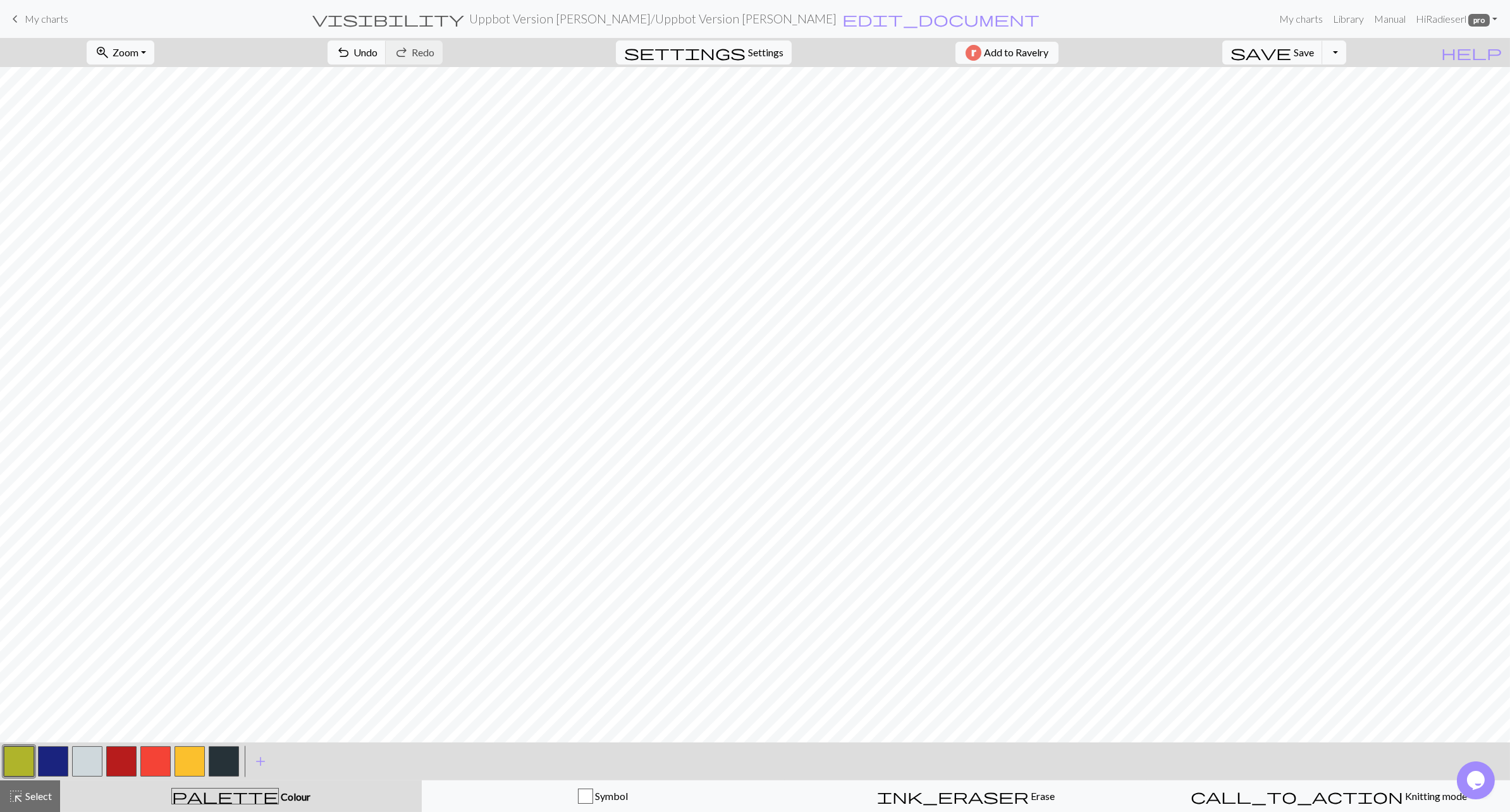
click at [77, 442] on button "button" at bounding box center [87, 761] width 31 height 31
click at [84, 442] on button "button" at bounding box center [87, 761] width 31 height 31
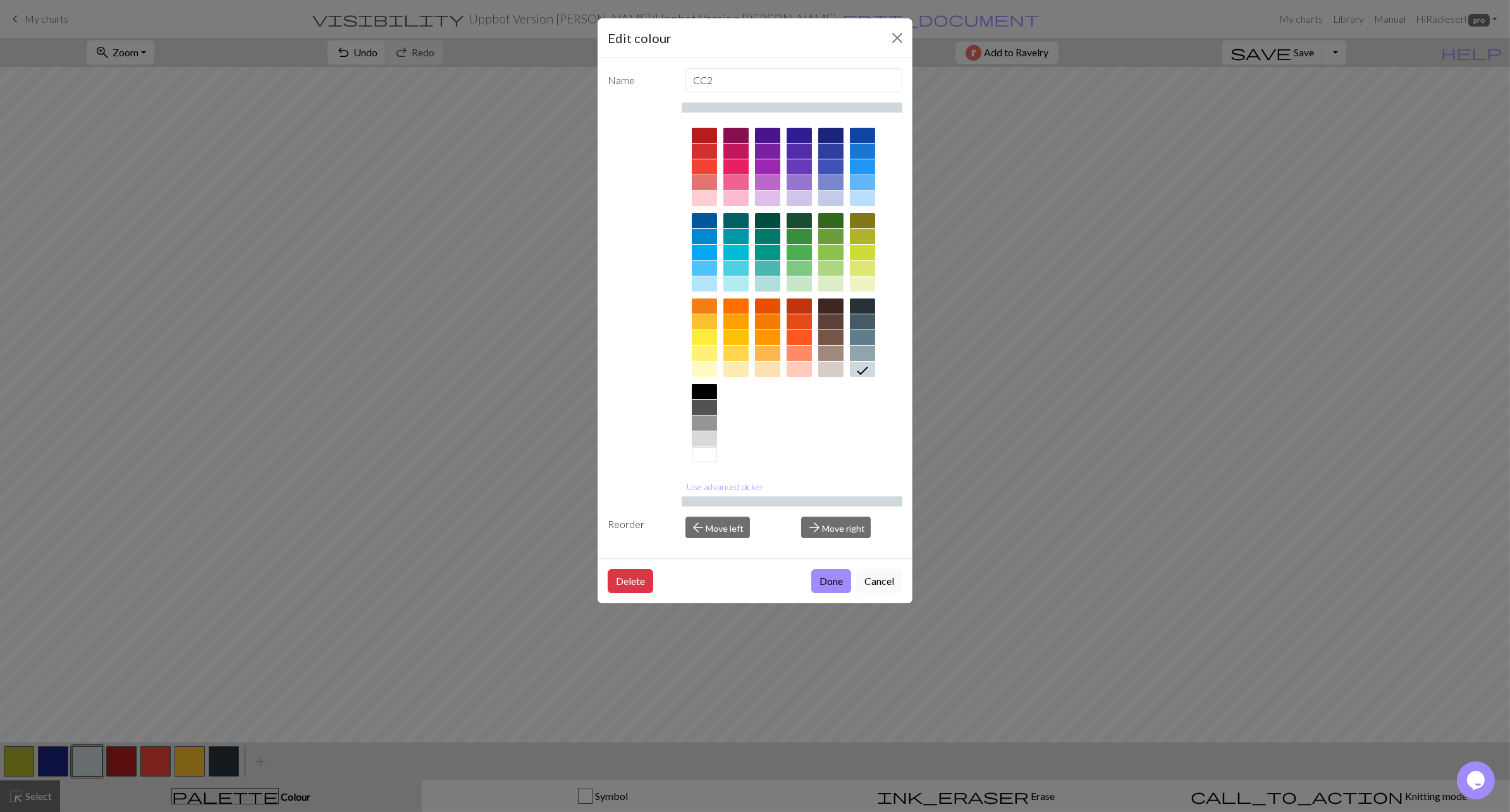
click at [823, 232] on div at bounding box center [862, 236] width 25 height 15
click at [823, 442] on button "Done" at bounding box center [830, 580] width 39 height 24
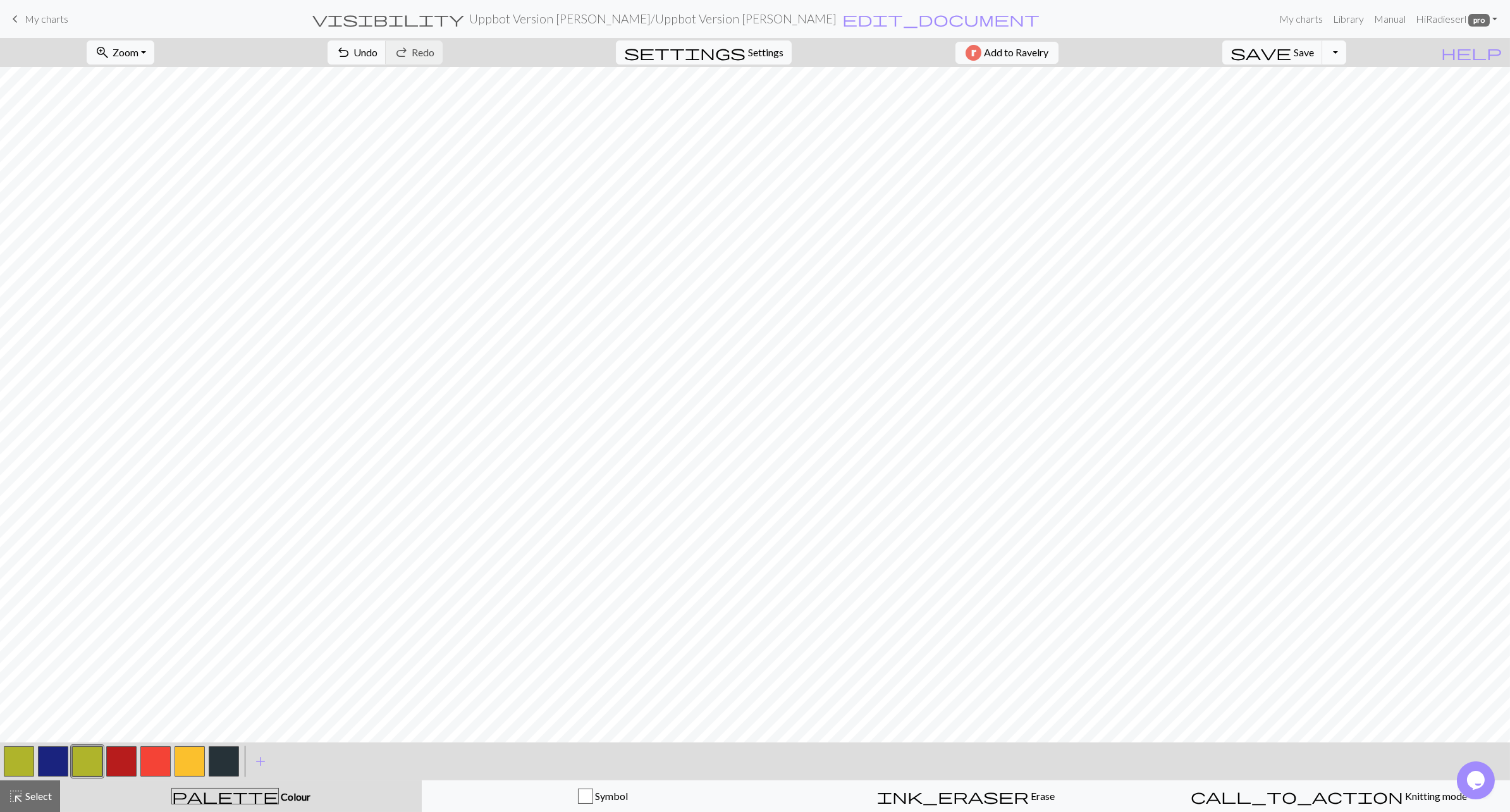
click at [823, 55] on button "Toggle Dropdown" at bounding box center [1333, 52] width 24 height 24
click at [823, 79] on button "file_copy Save a copy" at bounding box center [1241, 80] width 209 height 20
click at [53, 442] on button "button" at bounding box center [53, 761] width 31 height 31
click at [260, 442] on span "add" at bounding box center [260, 761] width 15 height 17
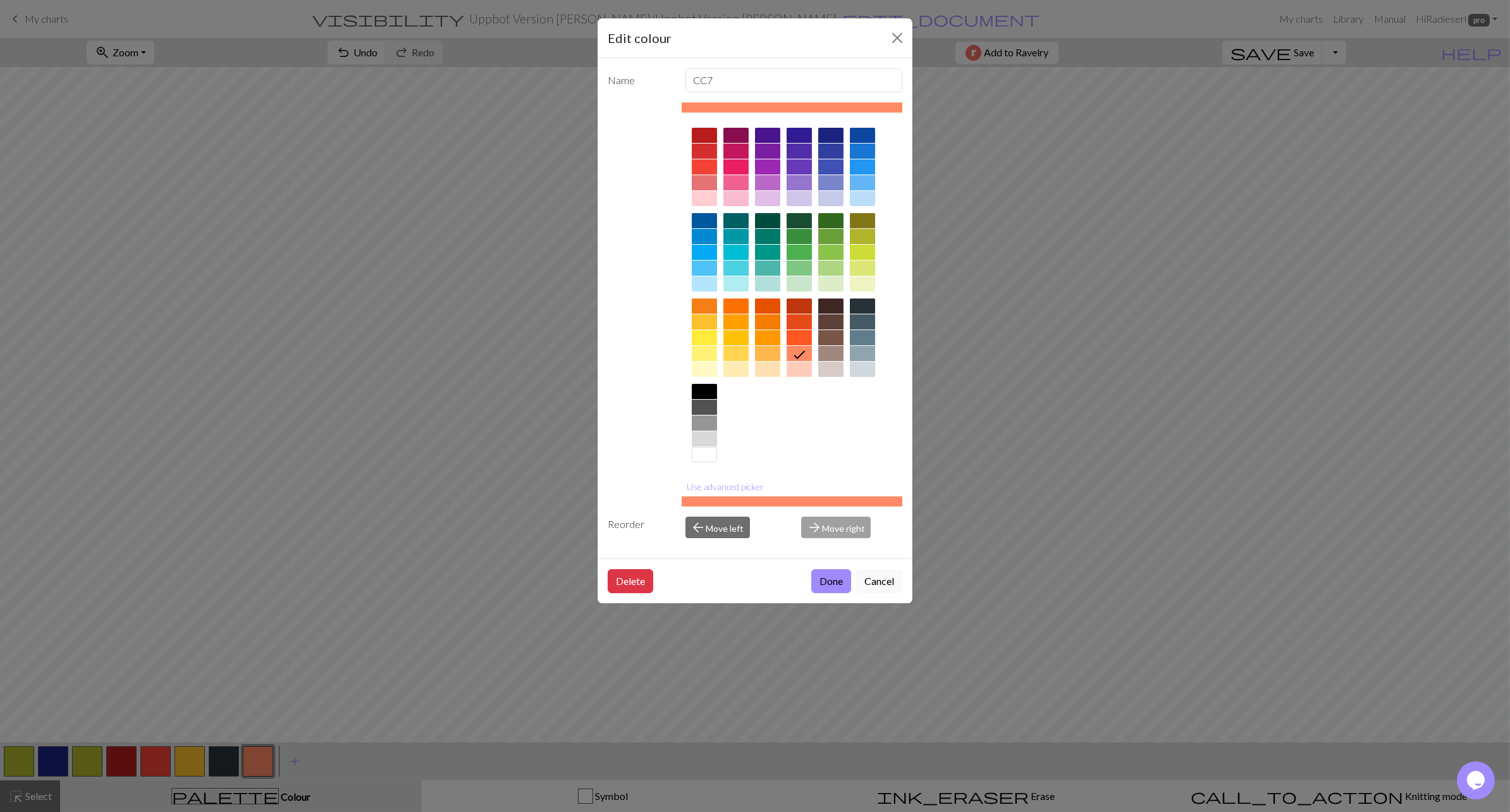
click at [823, 234] on div at bounding box center [862, 236] width 25 height 15
click at [823, 442] on button "Done" at bounding box center [830, 580] width 39 height 24
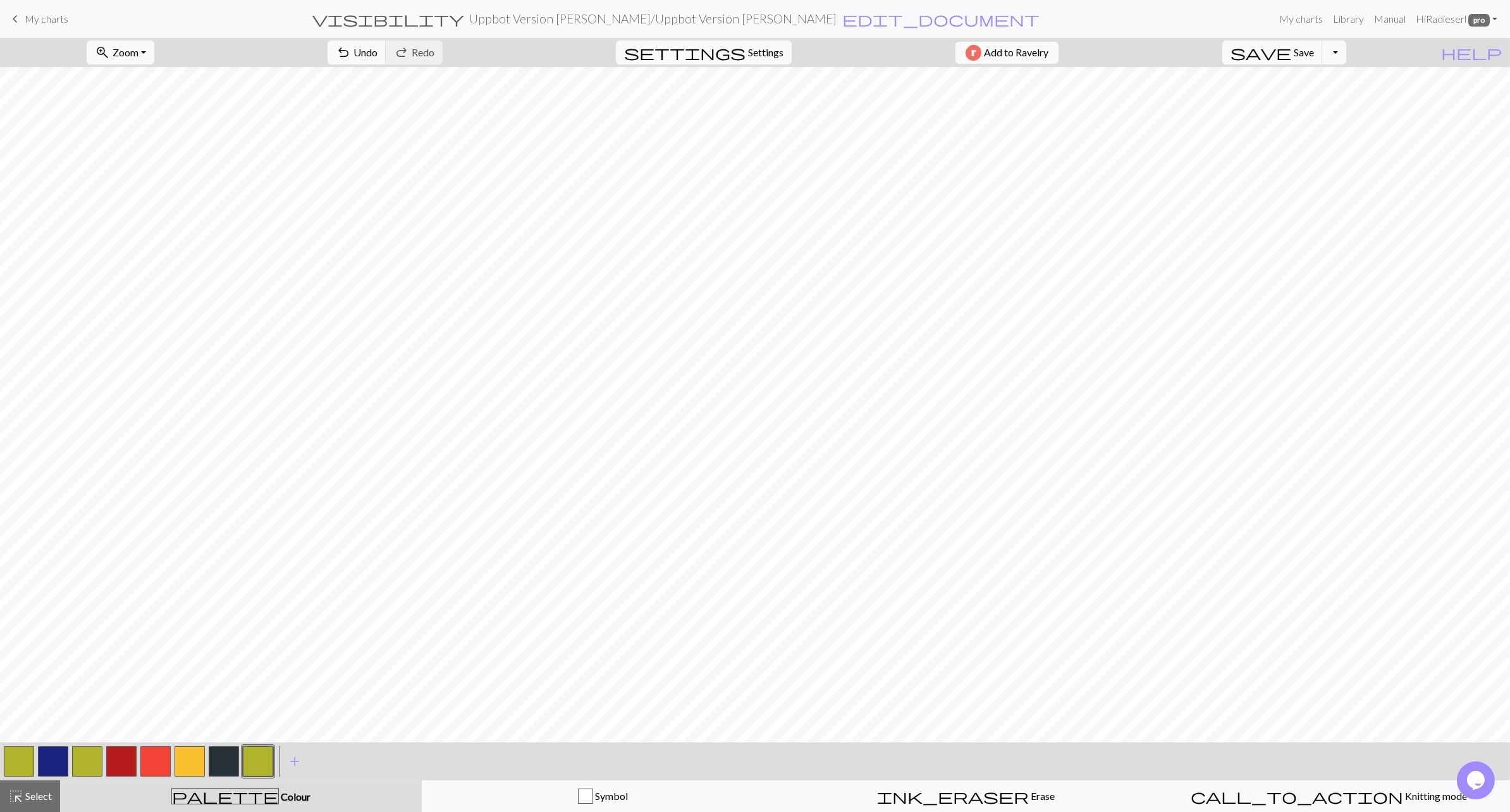
click at [51, 442] on button "button" at bounding box center [53, 761] width 31 height 31
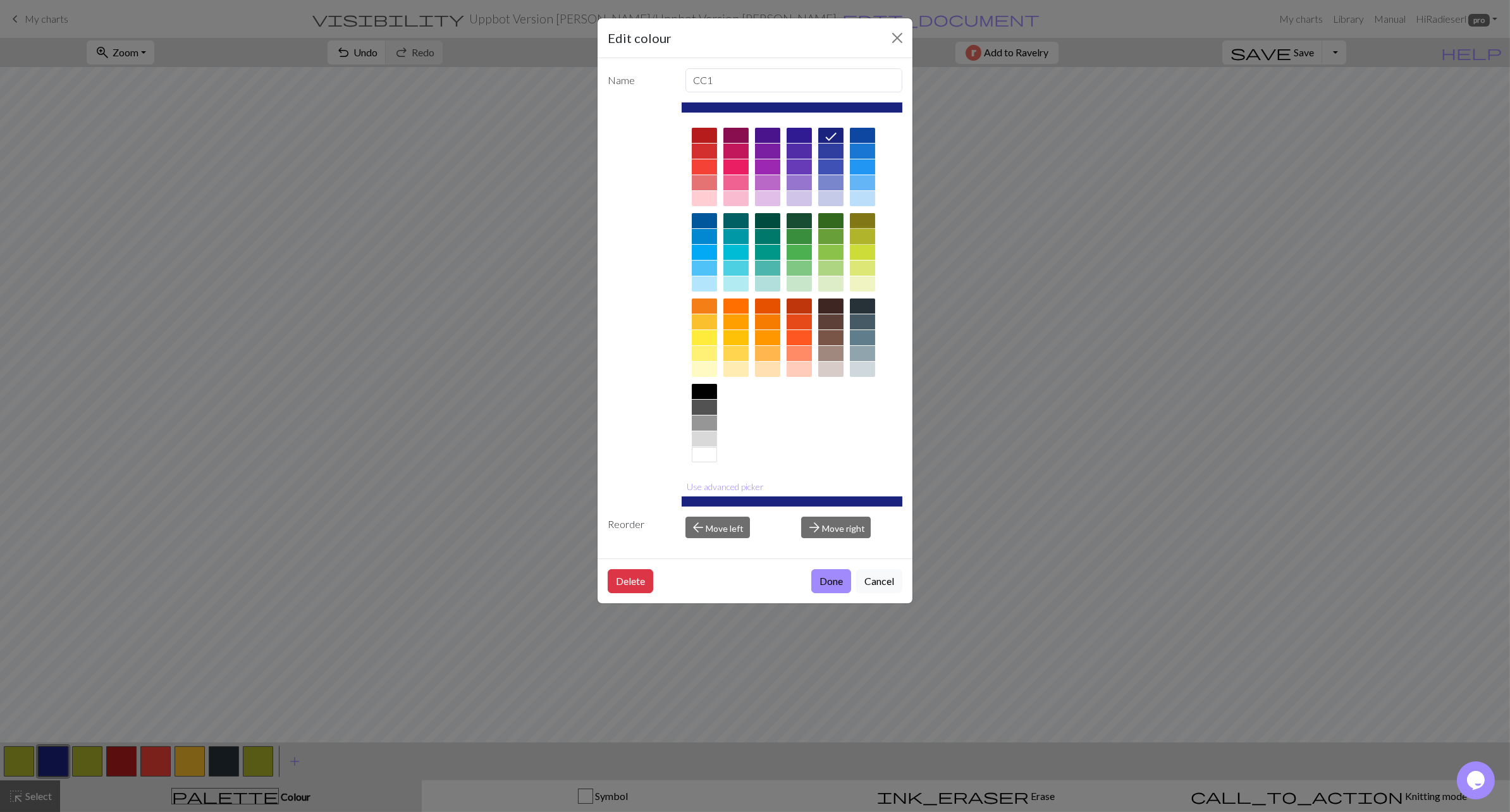
click at [823, 235] on div at bounding box center [862, 236] width 25 height 15
click at [823, 442] on button "Done" at bounding box center [830, 580] width 39 height 24
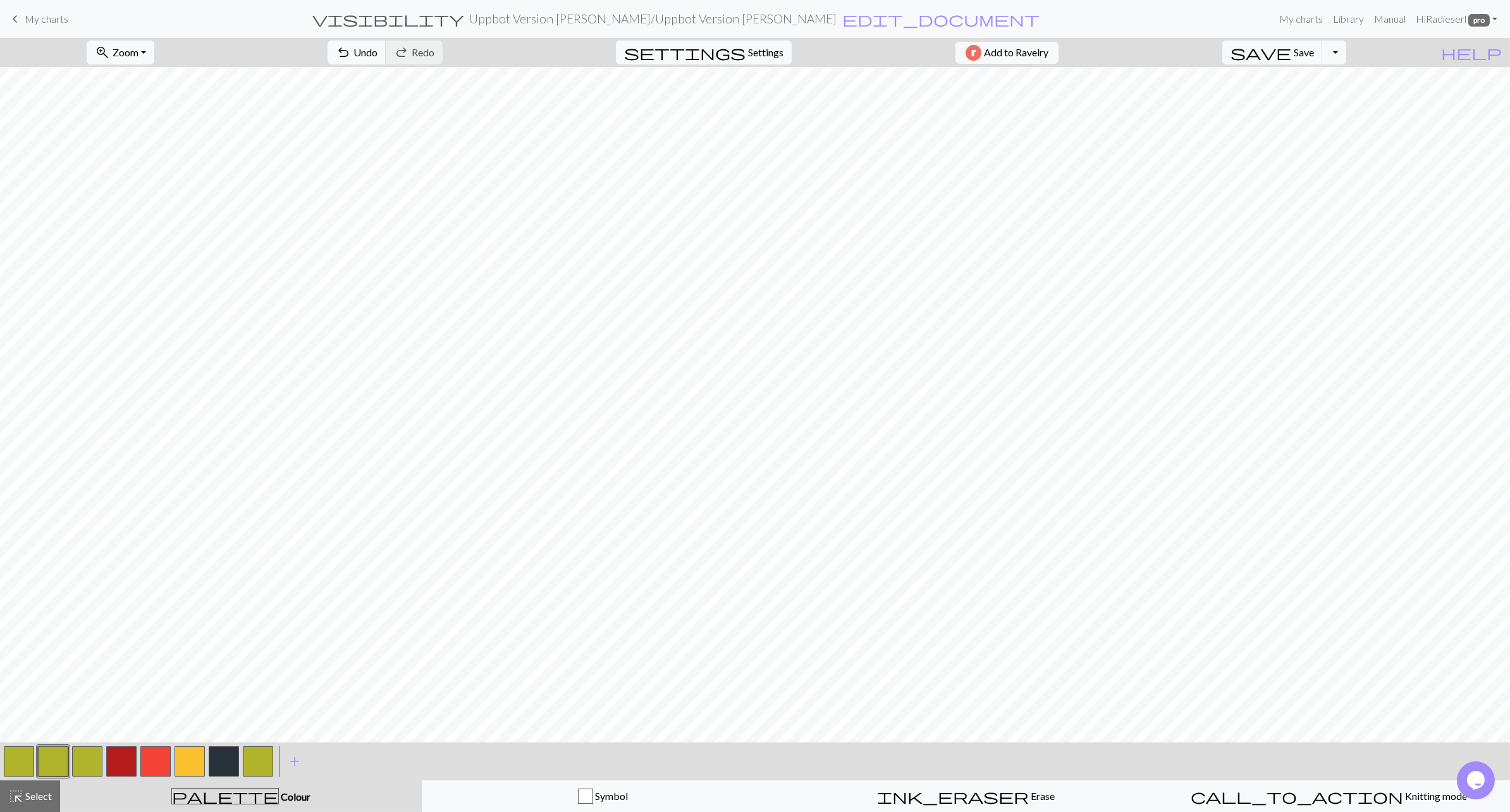
click at [44, 21] on span "My charts" at bounding box center [46, 18] width 43 height 12
click at [823, 48] on span "Save" at bounding box center [1303, 52] width 20 height 12
click at [823, 48] on div "Oh no! The chart couldn't be saved this time. Here are some things you can try …" at bounding box center [755, 120] width 1510 height 240
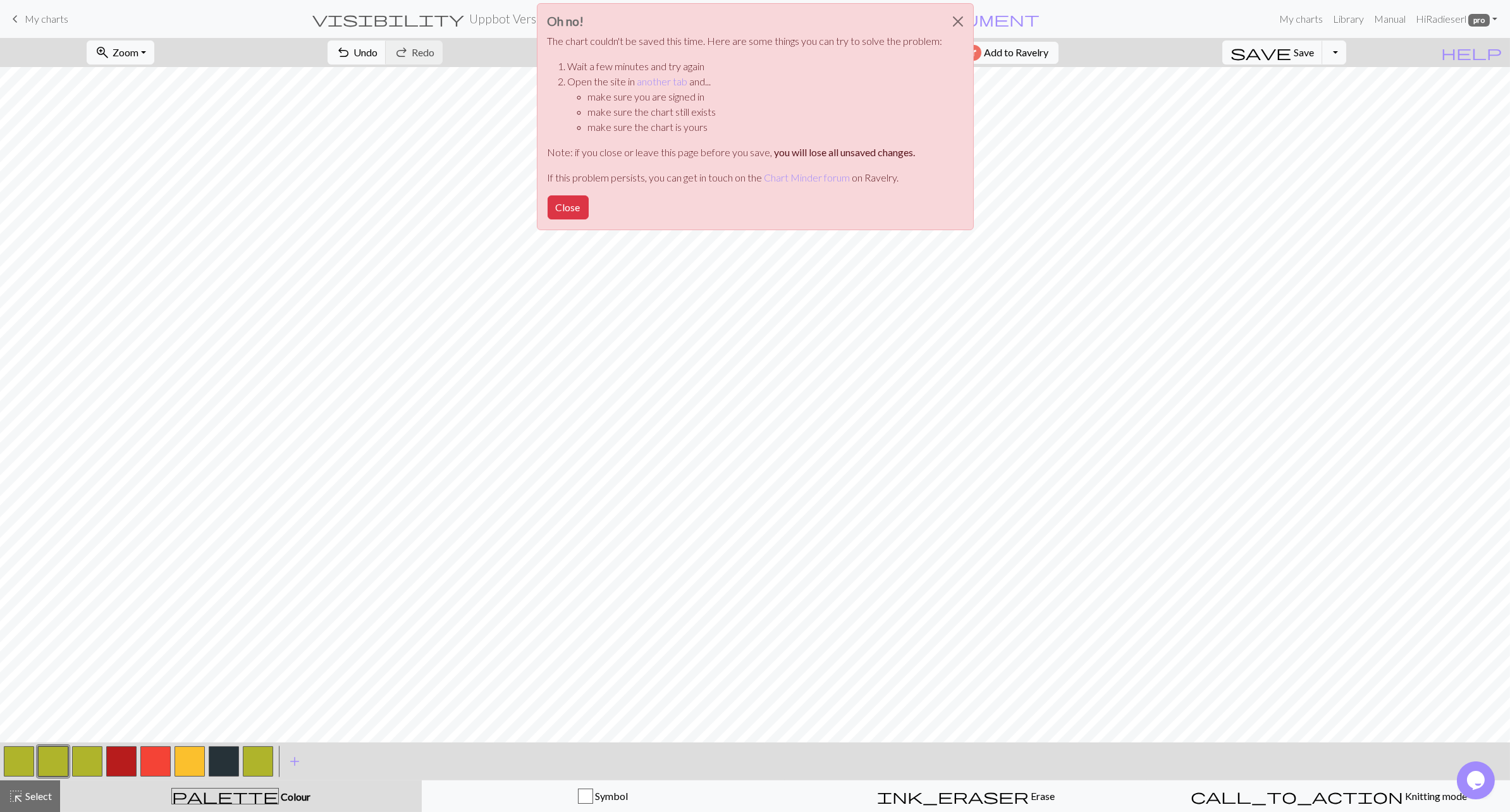
click at [823, 148] on div "Oh no! The chart couldn't be saved this time. Here are some things you can try …" at bounding box center [755, 120] width 1510 height 240
click at [823, 162] on div "Oh no! The chart couldn't be saved this time. Here are some things you can try …" at bounding box center [755, 120] width 1510 height 240
click at [569, 206] on button "Close" at bounding box center [568, 207] width 41 height 24
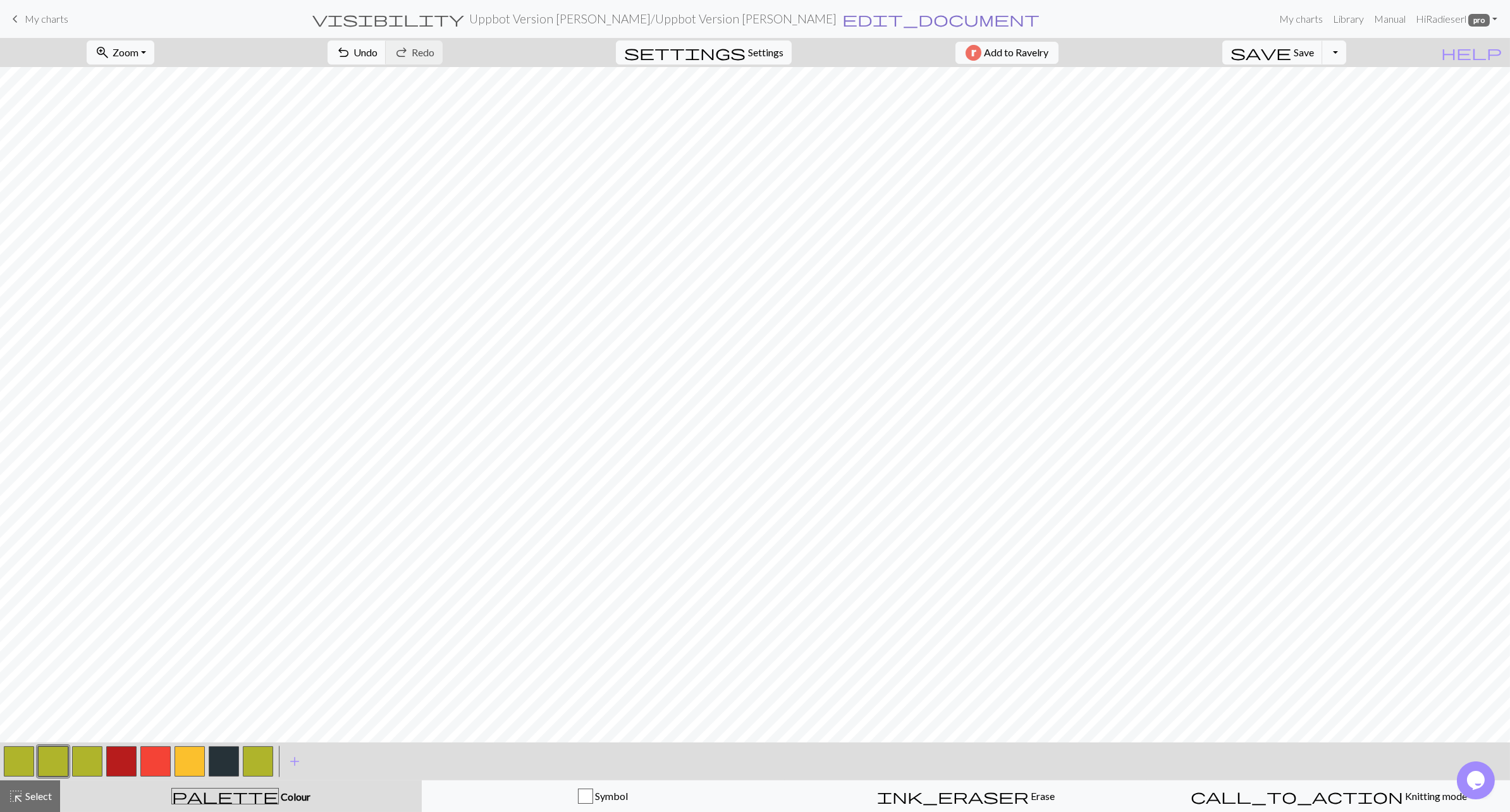
click at [823, 17] on span "edit_document" at bounding box center [940, 19] width 197 height 17
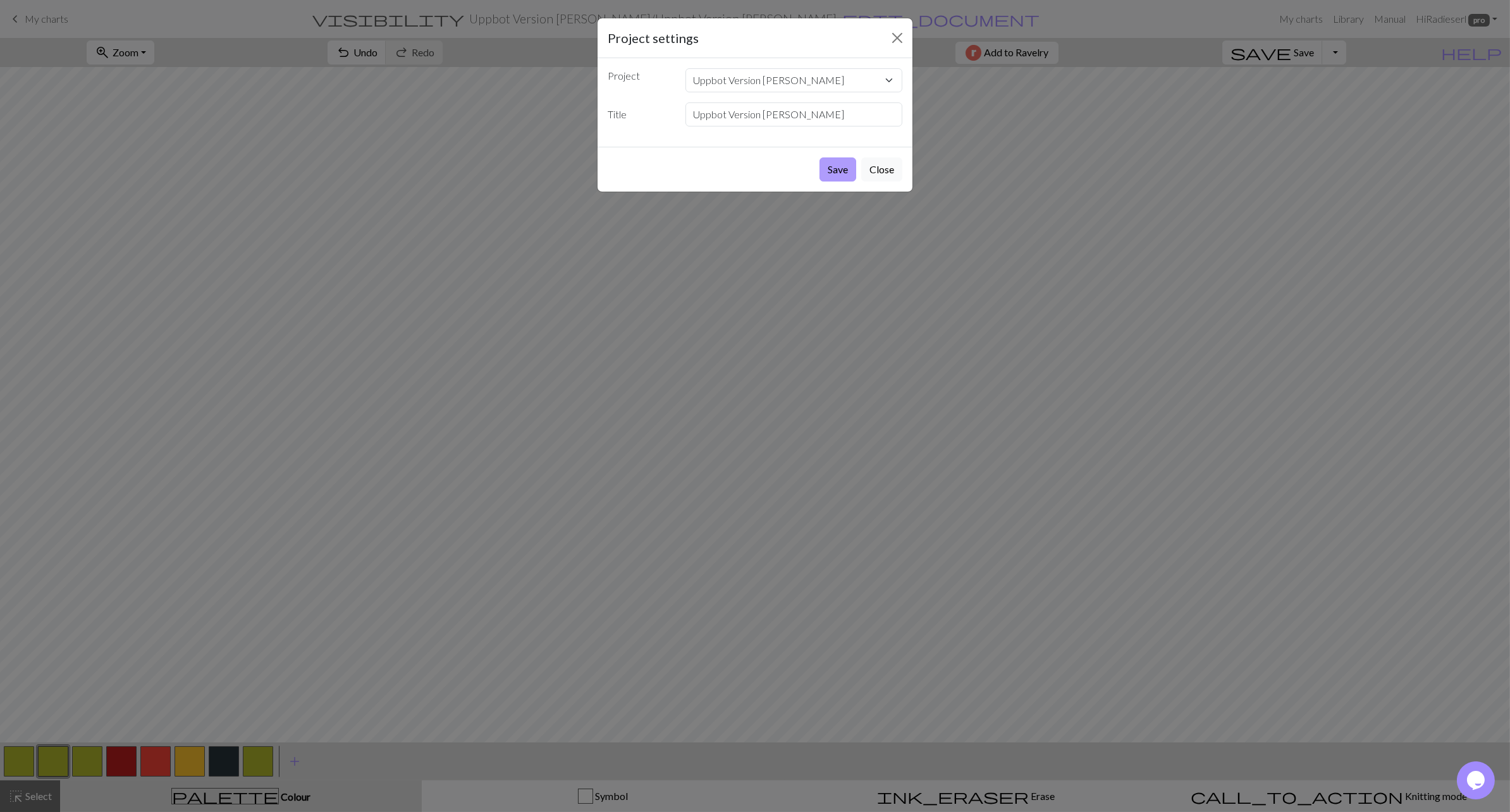
click at [823, 164] on button "Save" at bounding box center [837, 169] width 37 height 24
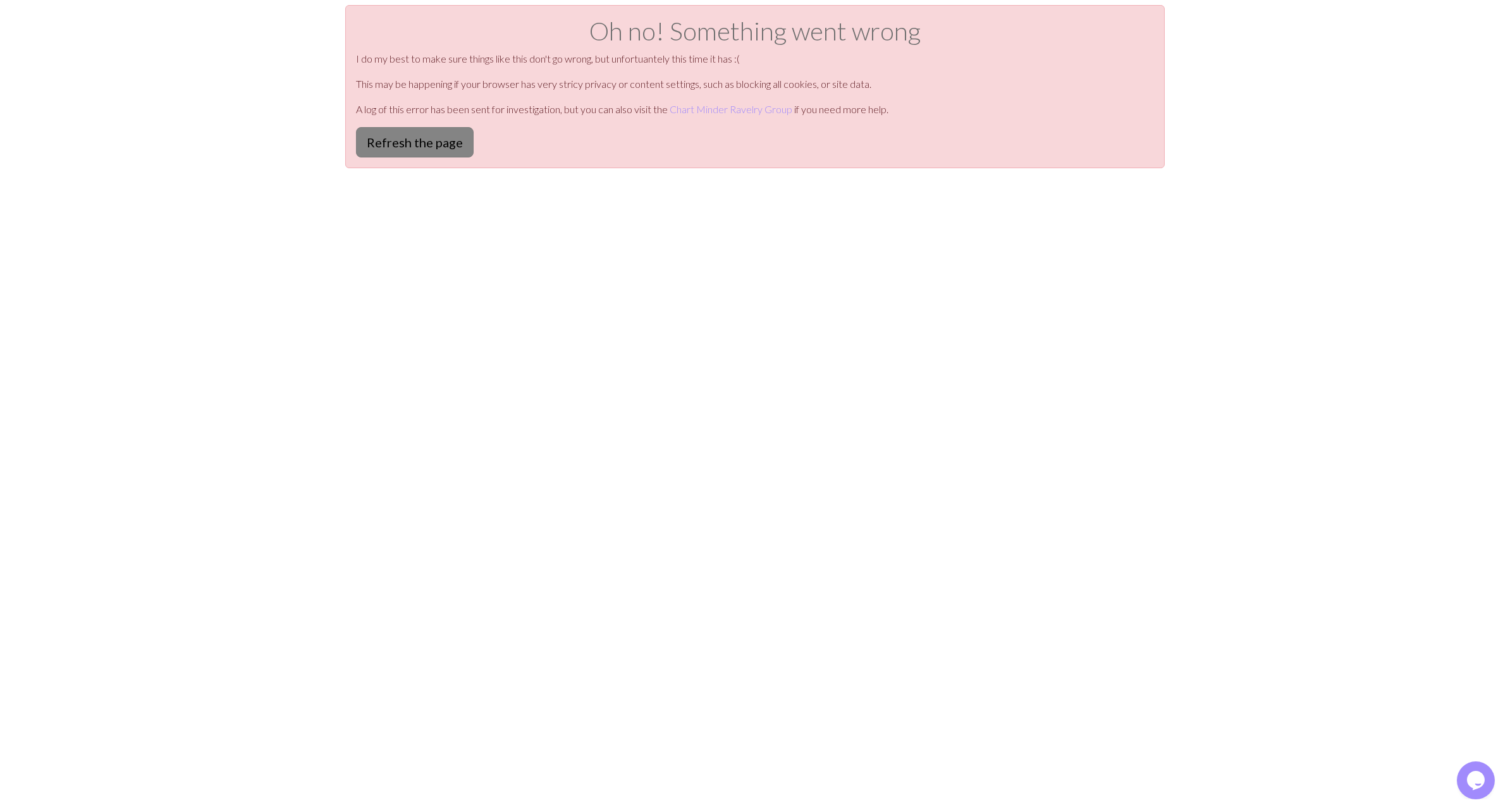
click at [402, 140] on button "Refresh the page" at bounding box center [414, 142] width 117 height 31
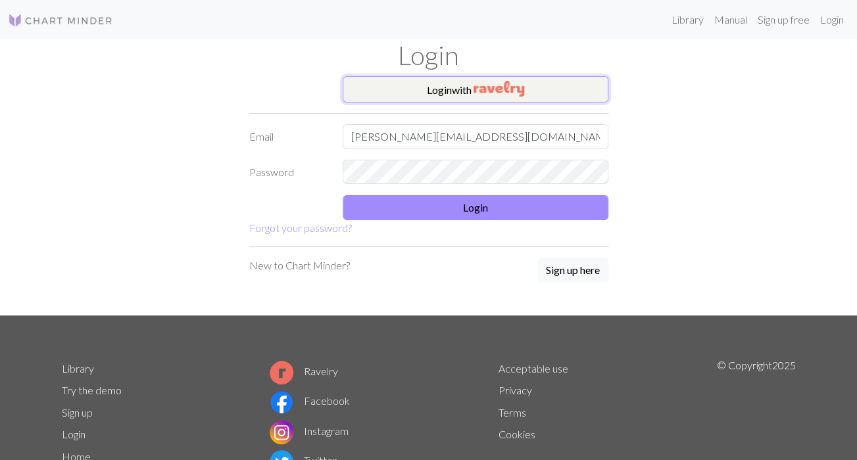
click at [505, 91] on img "button" at bounding box center [499, 89] width 51 height 16
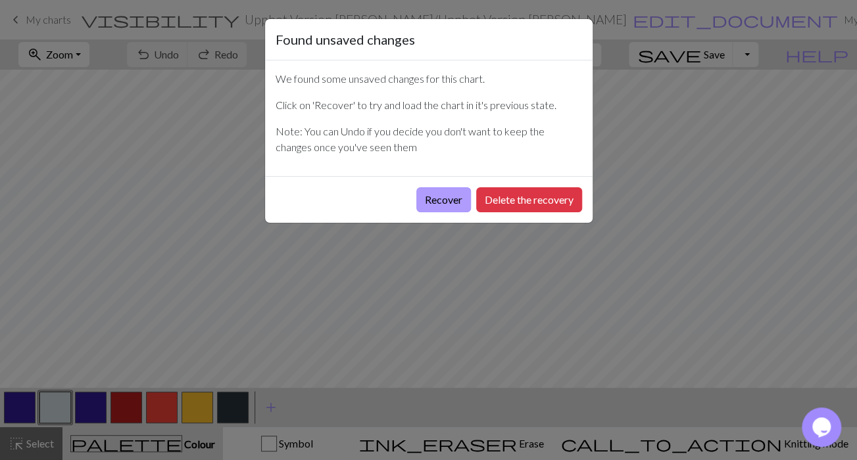
click at [441, 196] on button "Recover" at bounding box center [443, 199] width 55 height 25
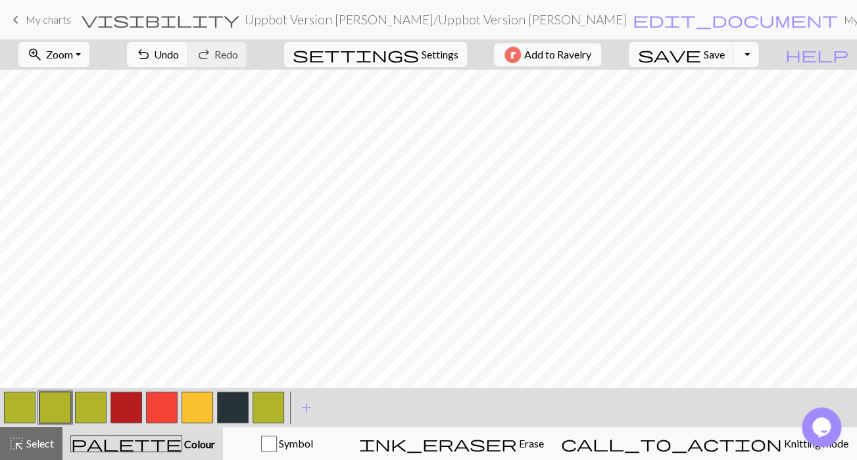
scroll to position [306, 0]
click at [633, 19] on span "edit_document" at bounding box center [735, 20] width 205 height 18
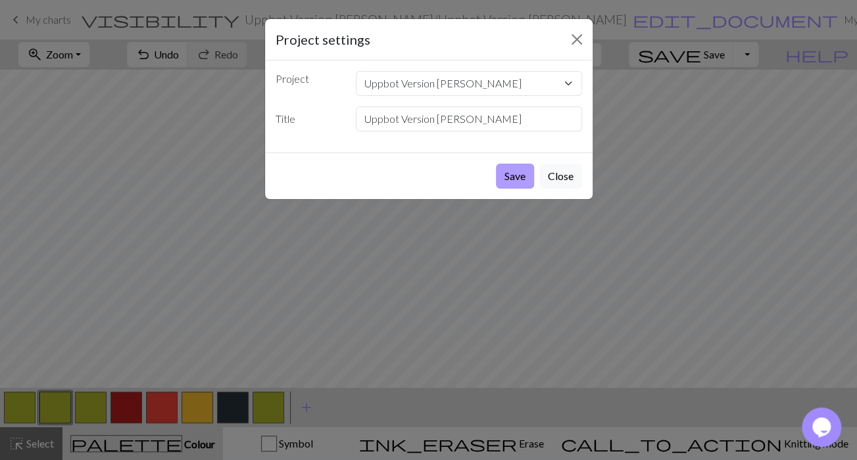
click at [510, 172] on button "Save" at bounding box center [515, 176] width 38 height 25
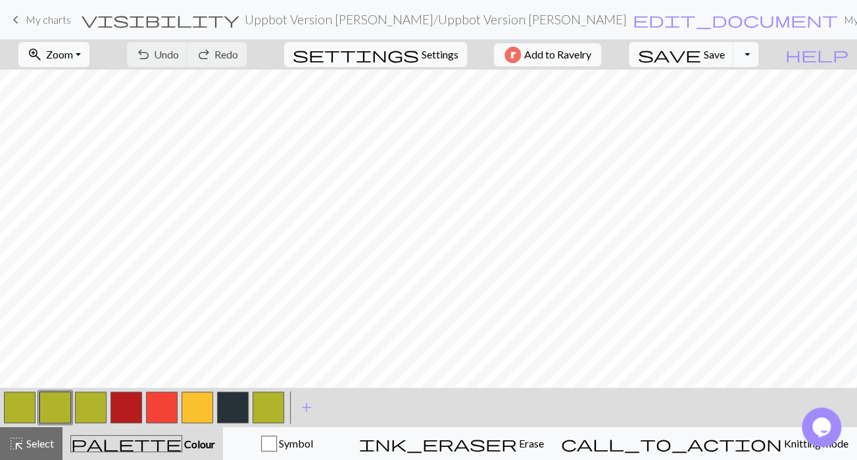
click at [45, 18] on span "My charts" at bounding box center [48, 19] width 45 height 12
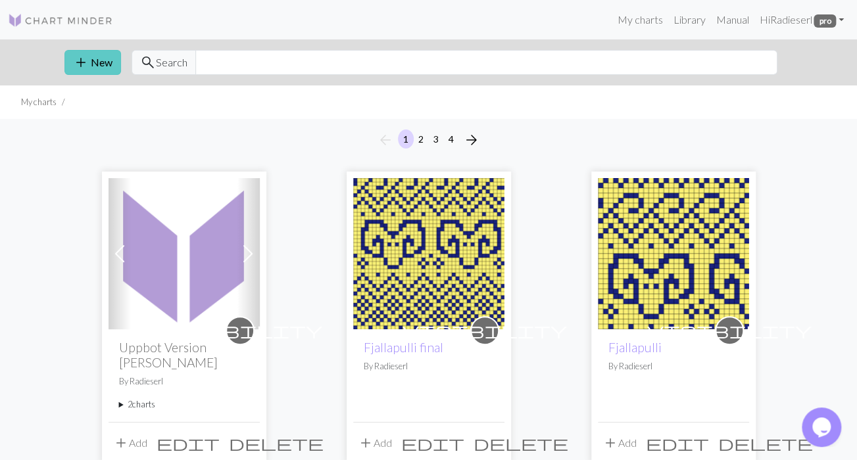
click at [98, 60] on button "add New" at bounding box center [92, 62] width 57 height 25
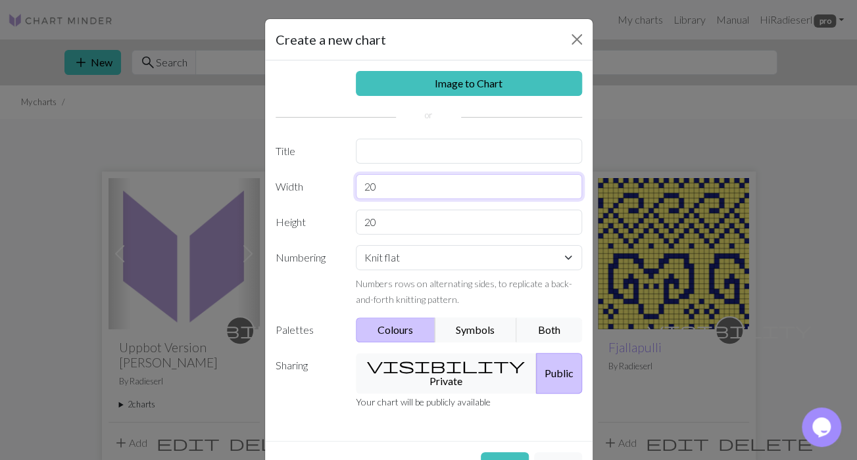
drag, startPoint x: 400, startPoint y: 180, endPoint x: 308, endPoint y: 185, distance: 91.6
click at [356, 185] on input "20" at bounding box center [469, 186] width 226 height 25
type input "12"
drag, startPoint x: 353, startPoint y: 217, endPoint x: 340, endPoint y: 217, distance: 12.5
click at [356, 217] on input "20" at bounding box center [469, 222] width 226 height 25
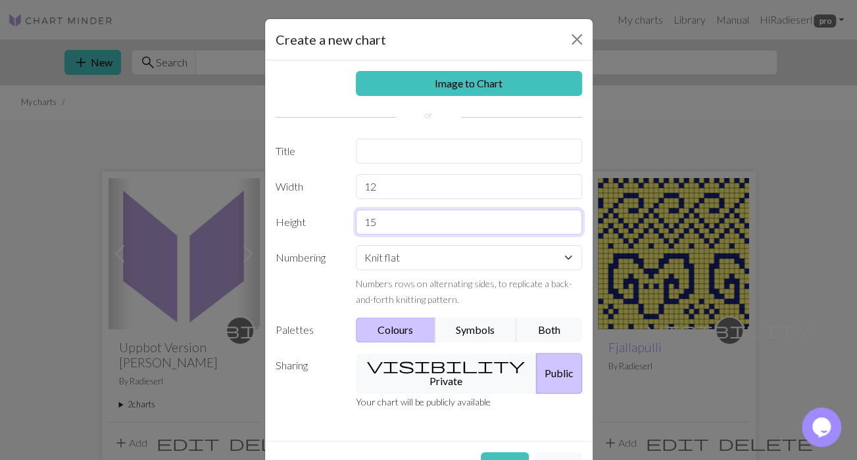
type input "15"
click at [356, 245] on select "Knit flat Knit in the round Lace knitting Cross stitch" at bounding box center [469, 257] width 226 height 25
select select "round"
click option "Knit in the round" at bounding box center [0, 0] width 0 height 0
click at [451, 366] on button "visibility Private" at bounding box center [446, 373] width 181 height 41
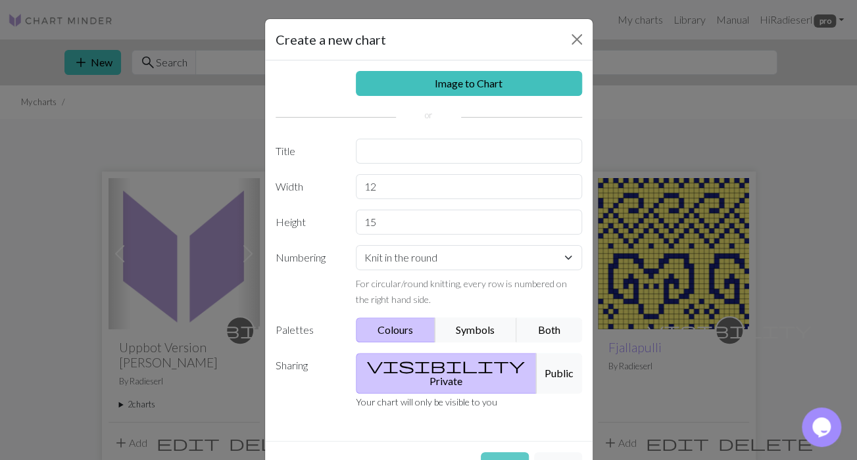
click at [507, 453] on button "Create" at bounding box center [505, 465] width 48 height 25
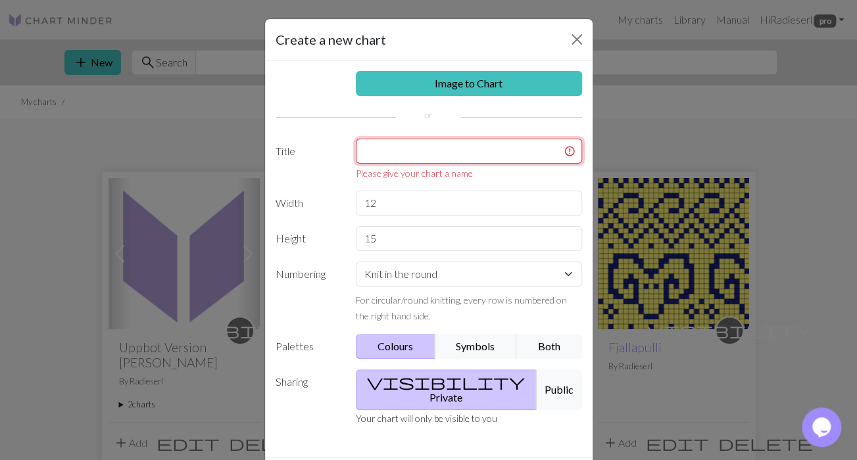
click at [415, 153] on input "text" at bounding box center [469, 151] width 226 height 25
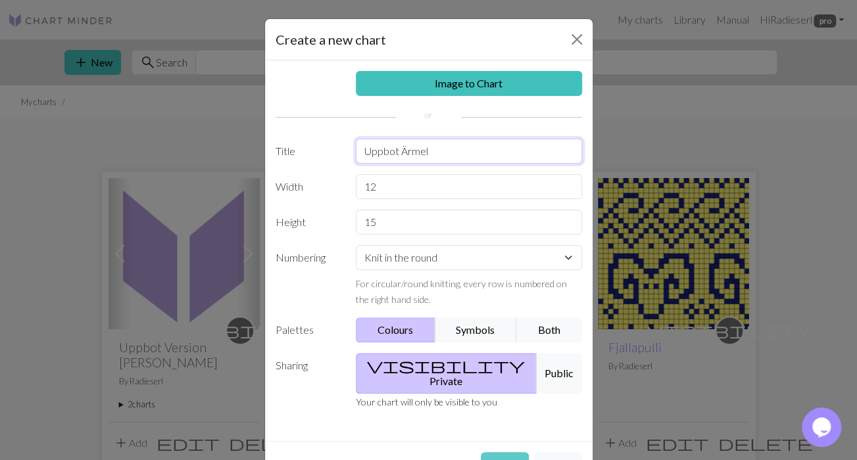
type input "Uppbot Ärmel"
click at [505, 453] on button "Create" at bounding box center [505, 465] width 48 height 25
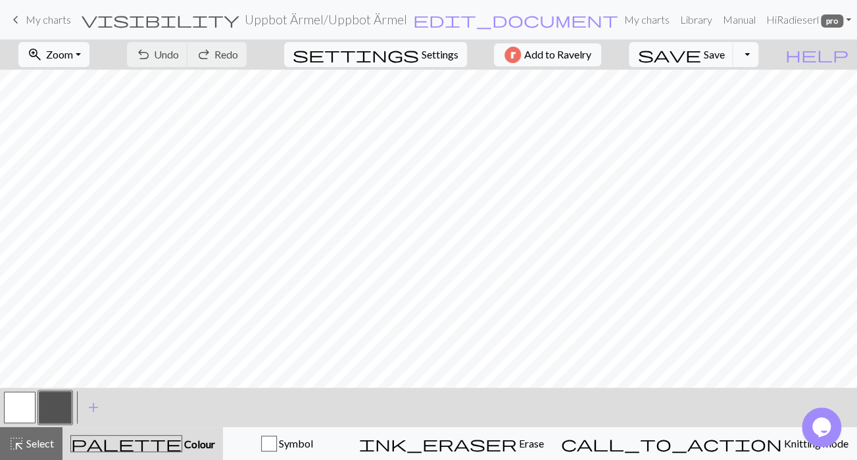
click at [23, 409] on button "button" at bounding box center [20, 408] width 32 height 32
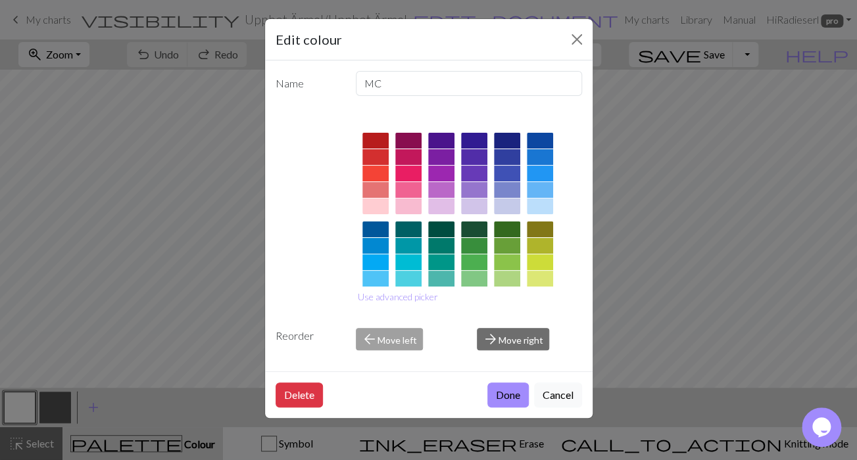
click at [541, 240] on div at bounding box center [540, 246] width 26 height 16
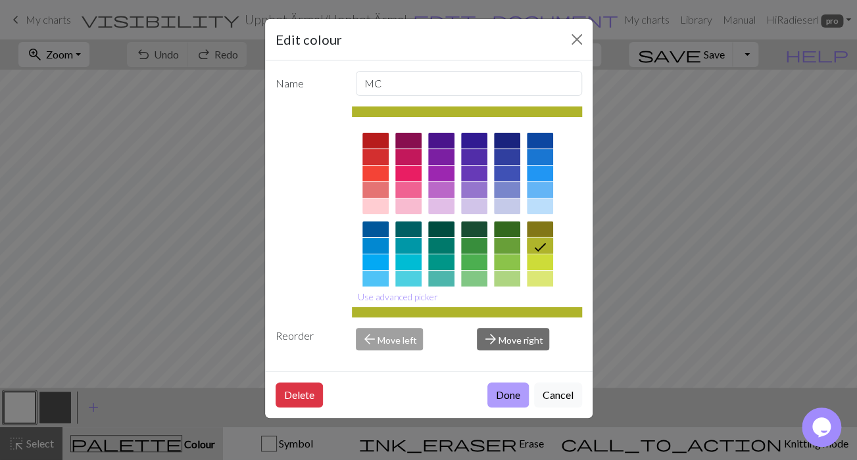
click at [503, 393] on button "Done" at bounding box center [507, 395] width 41 height 25
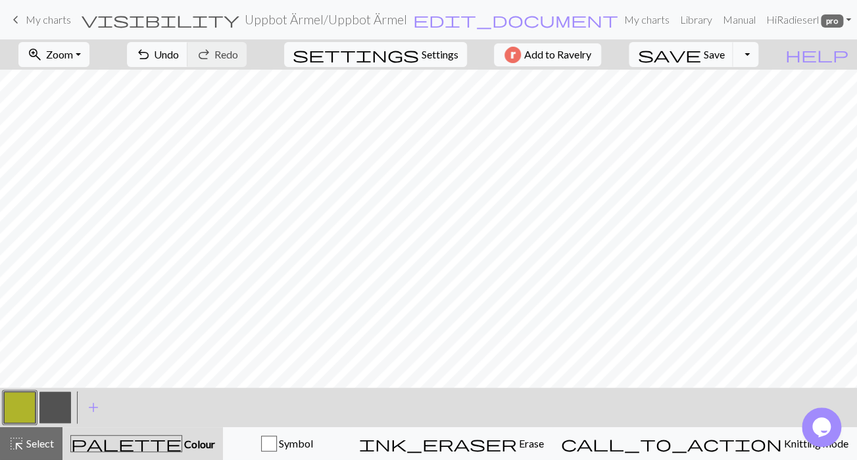
click at [53, 405] on button "button" at bounding box center [55, 408] width 32 height 32
click at [56, 406] on button "button" at bounding box center [55, 408] width 32 height 32
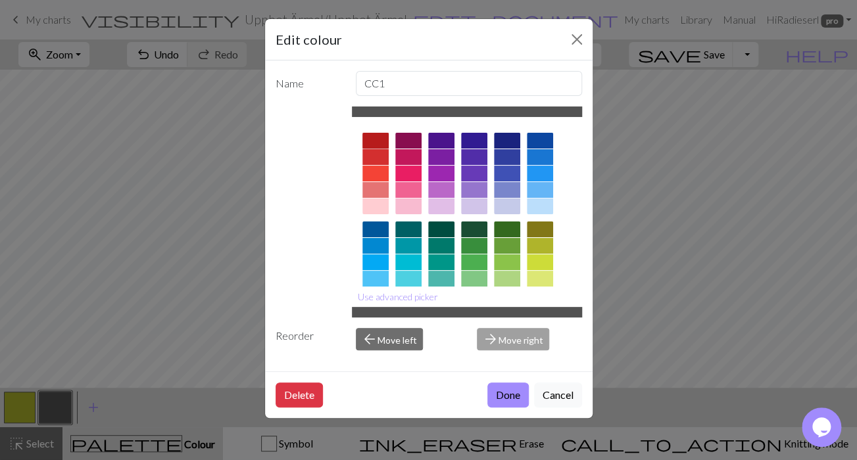
click at [372, 138] on div at bounding box center [375, 141] width 26 height 16
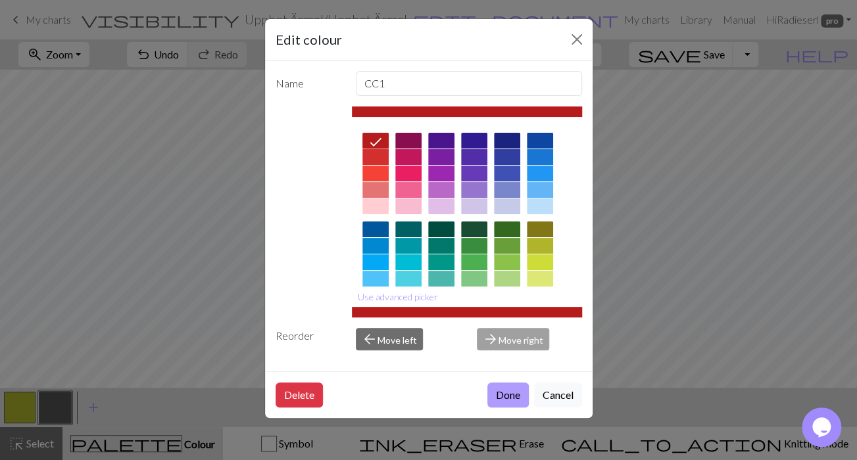
click at [501, 395] on button "Done" at bounding box center [507, 395] width 41 height 25
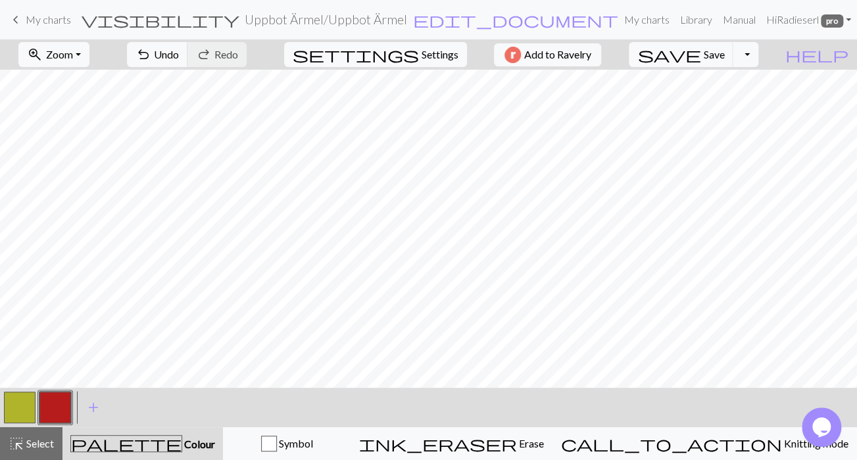
click at [16, 406] on button "button" at bounding box center [20, 408] width 32 height 32
click at [44, 412] on button "button" at bounding box center [55, 408] width 32 height 32
click at [92, 405] on span "add" at bounding box center [94, 408] width 16 height 18
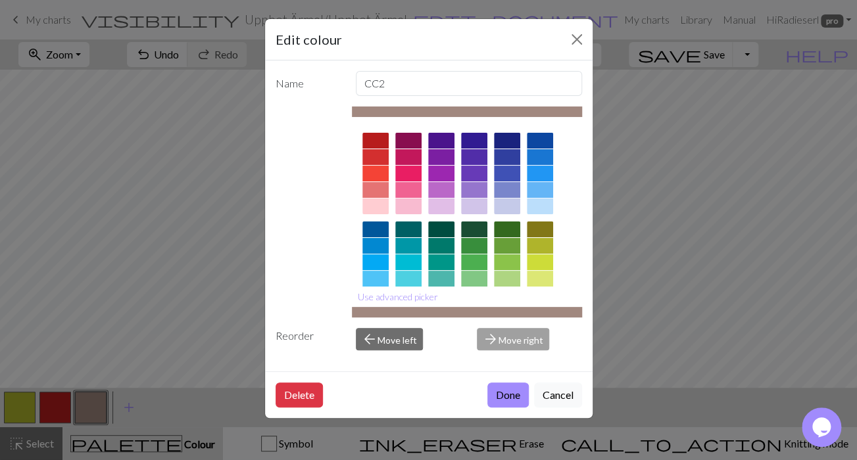
click at [373, 176] on div at bounding box center [375, 174] width 26 height 16
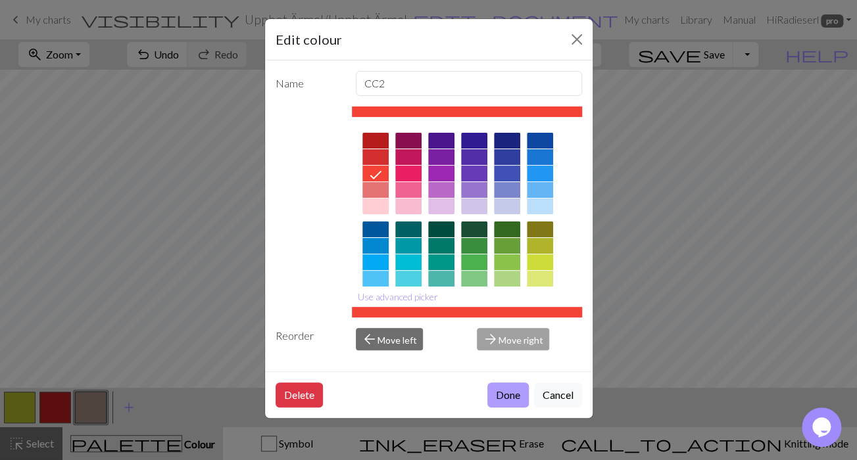
click at [510, 391] on button "Done" at bounding box center [507, 395] width 41 height 25
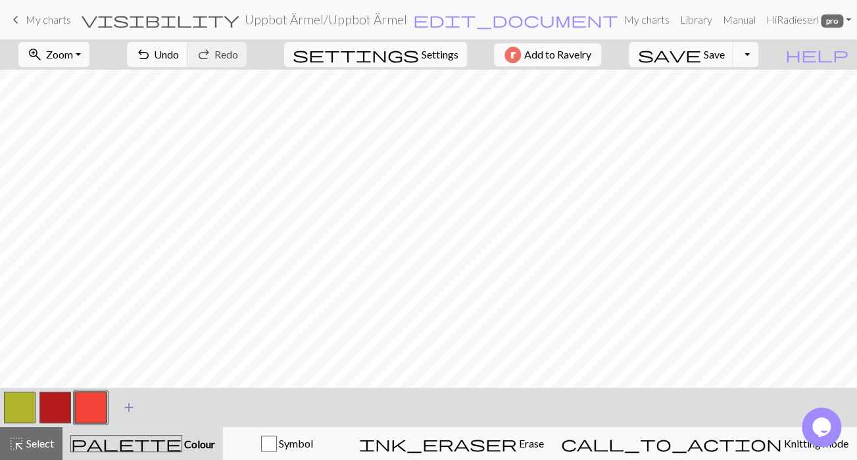
click at [131, 408] on span "add" at bounding box center [129, 408] width 16 height 18
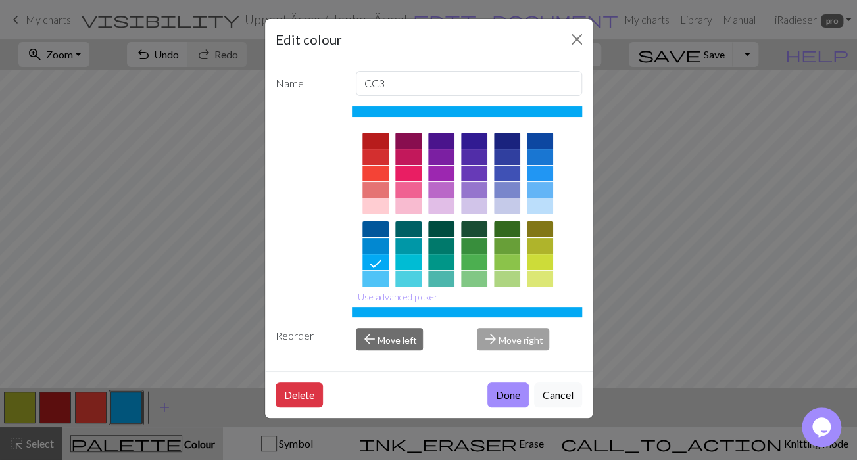
scroll to position [148, 0]
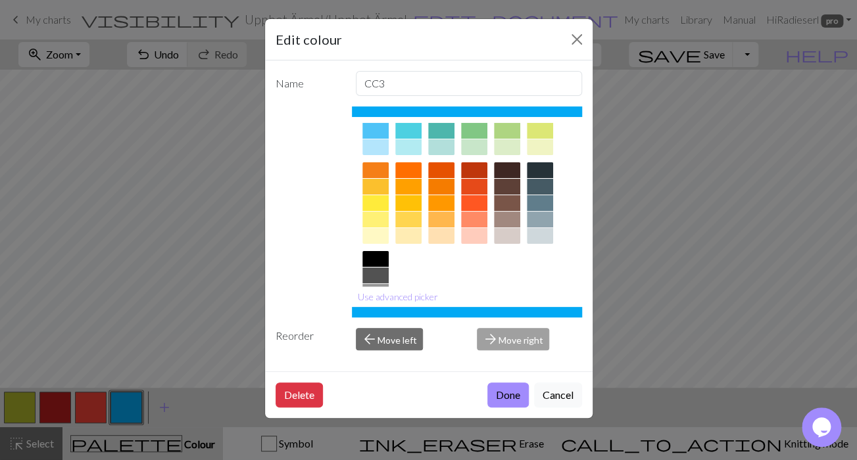
click at [367, 183] on div at bounding box center [375, 187] width 26 height 16
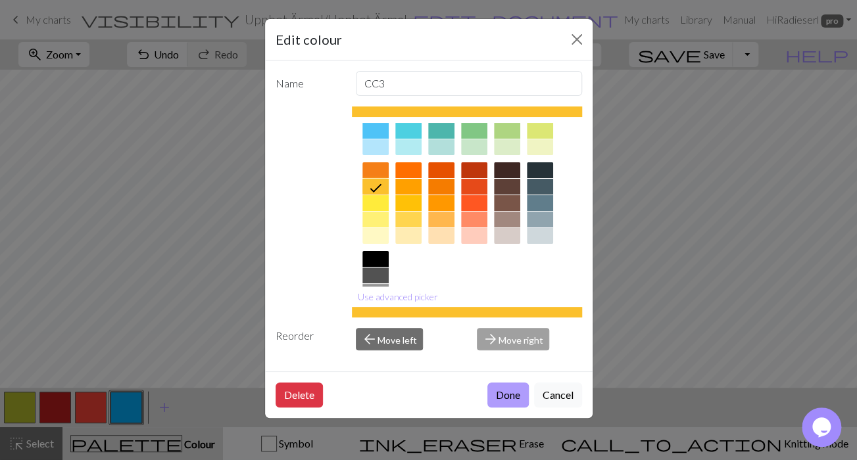
click at [506, 390] on button "Done" at bounding box center [507, 395] width 41 height 25
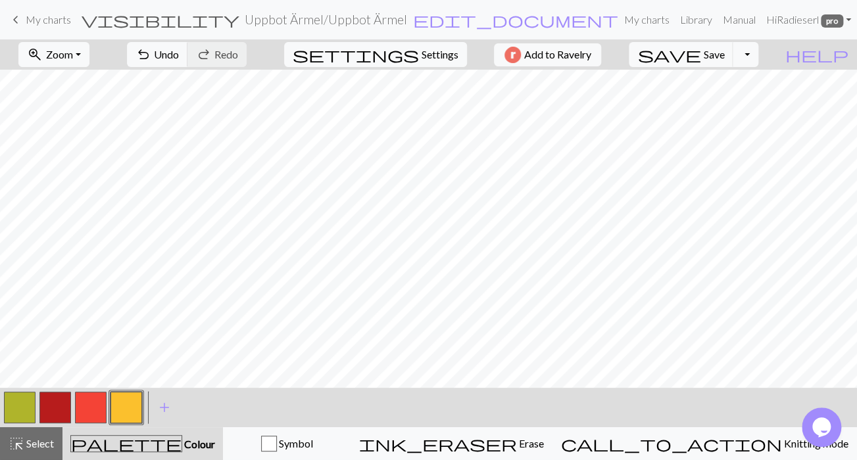
click at [18, 401] on button "button" at bounding box center [20, 408] width 32 height 32
click at [124, 406] on button "button" at bounding box center [127, 408] width 32 height 32
click at [439, 20] on span "edit_document" at bounding box center [515, 20] width 205 height 18
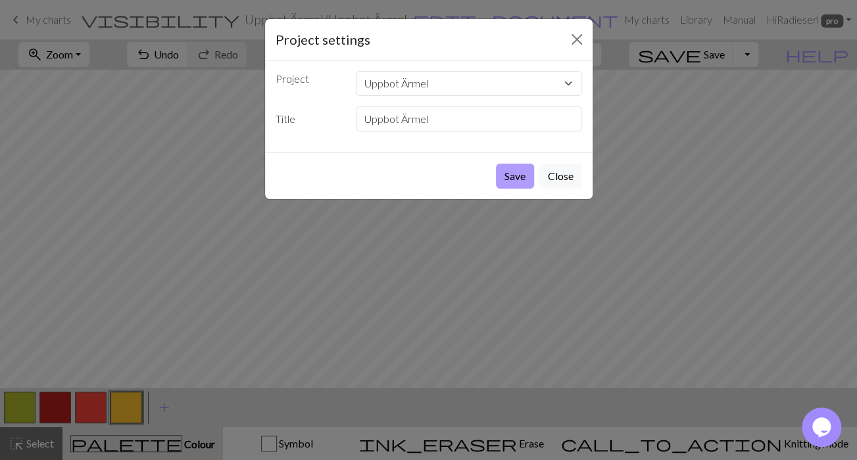
click at [522, 175] on button "Save" at bounding box center [515, 176] width 38 height 25
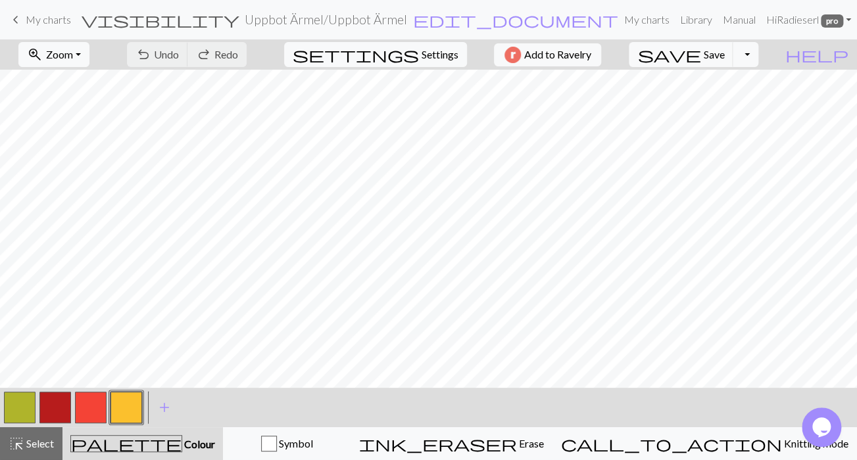
click at [52, 407] on button "button" at bounding box center [55, 408] width 32 height 32
click at [436, 17] on span "edit_document" at bounding box center [515, 20] width 205 height 18
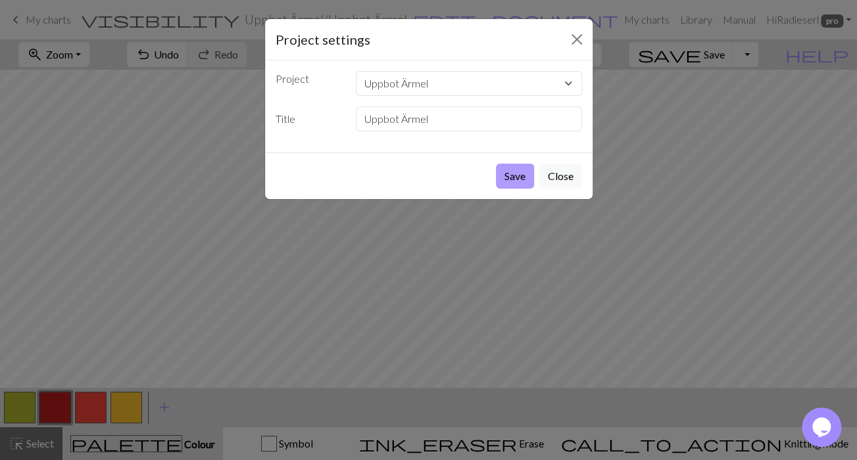
click at [512, 172] on button "Save" at bounding box center [515, 176] width 38 height 25
